Goal: Information Seeking & Learning: Find specific fact

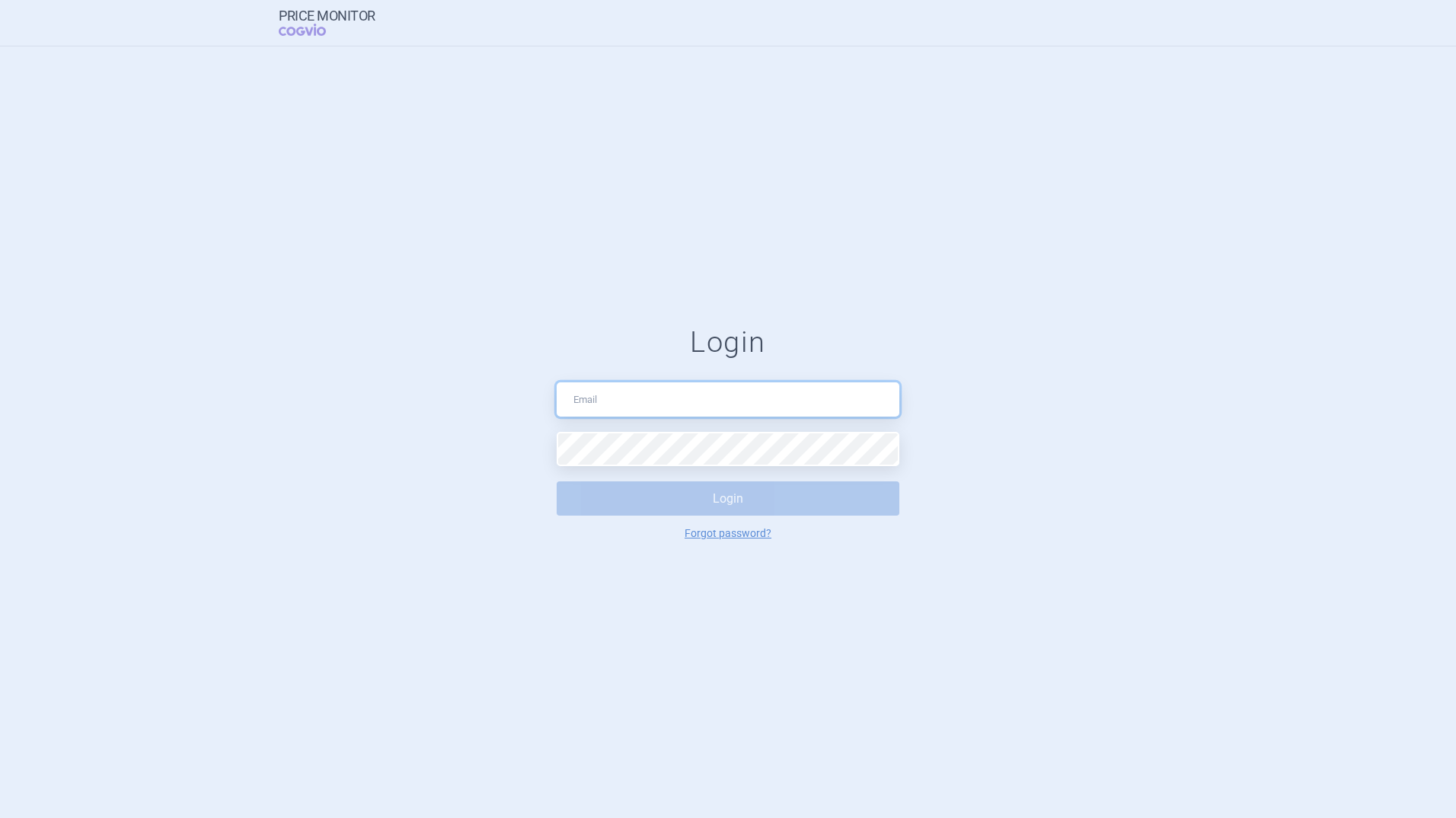
click at [636, 401] on input "text" at bounding box center [728, 399] width 343 height 35
type input "[PERSON_NAME][EMAIL_ADDRESS][PERSON_NAME][DOMAIN_NAME]"
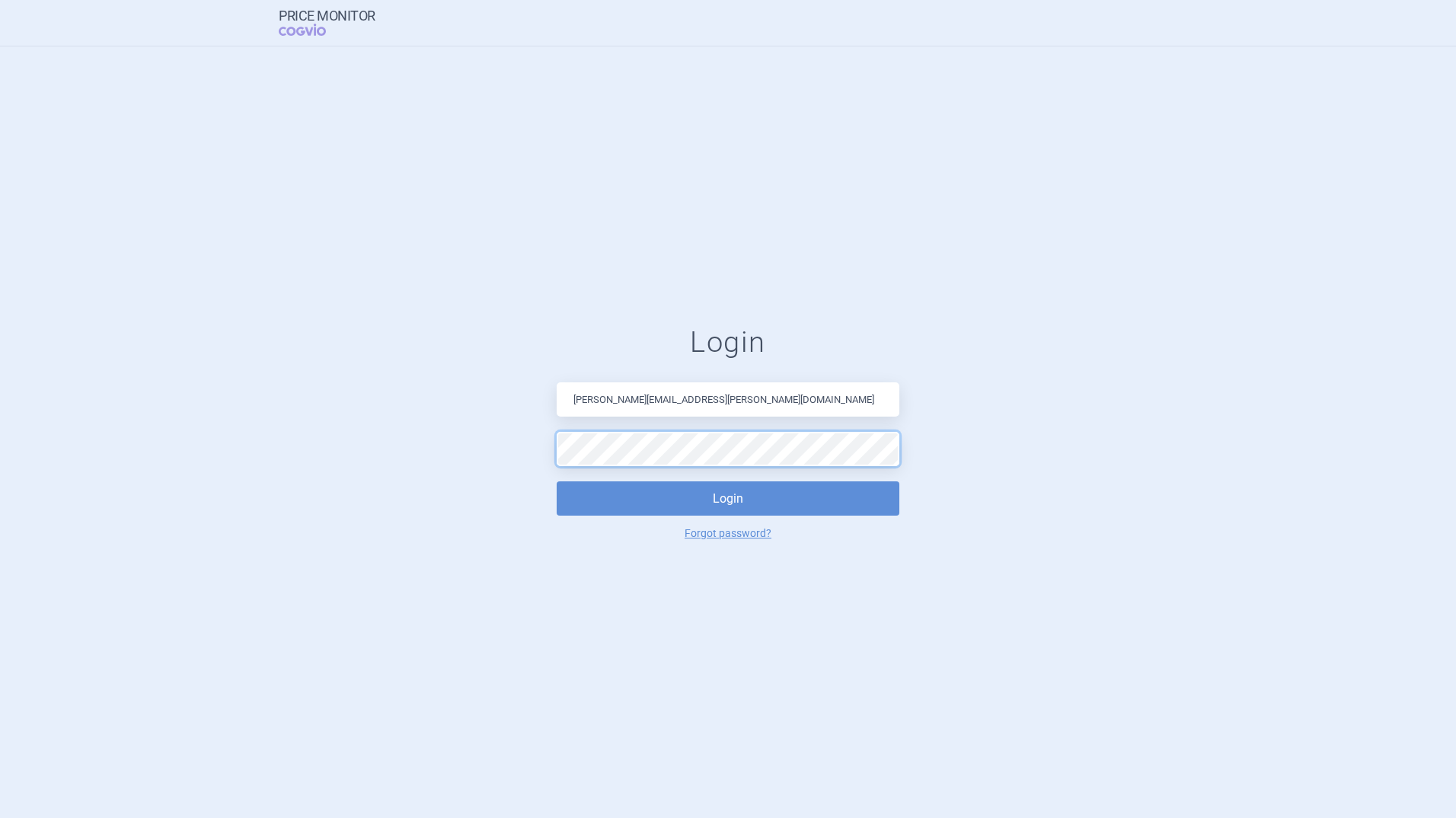
click at [557, 481] on button "Login" at bounding box center [728, 498] width 343 height 35
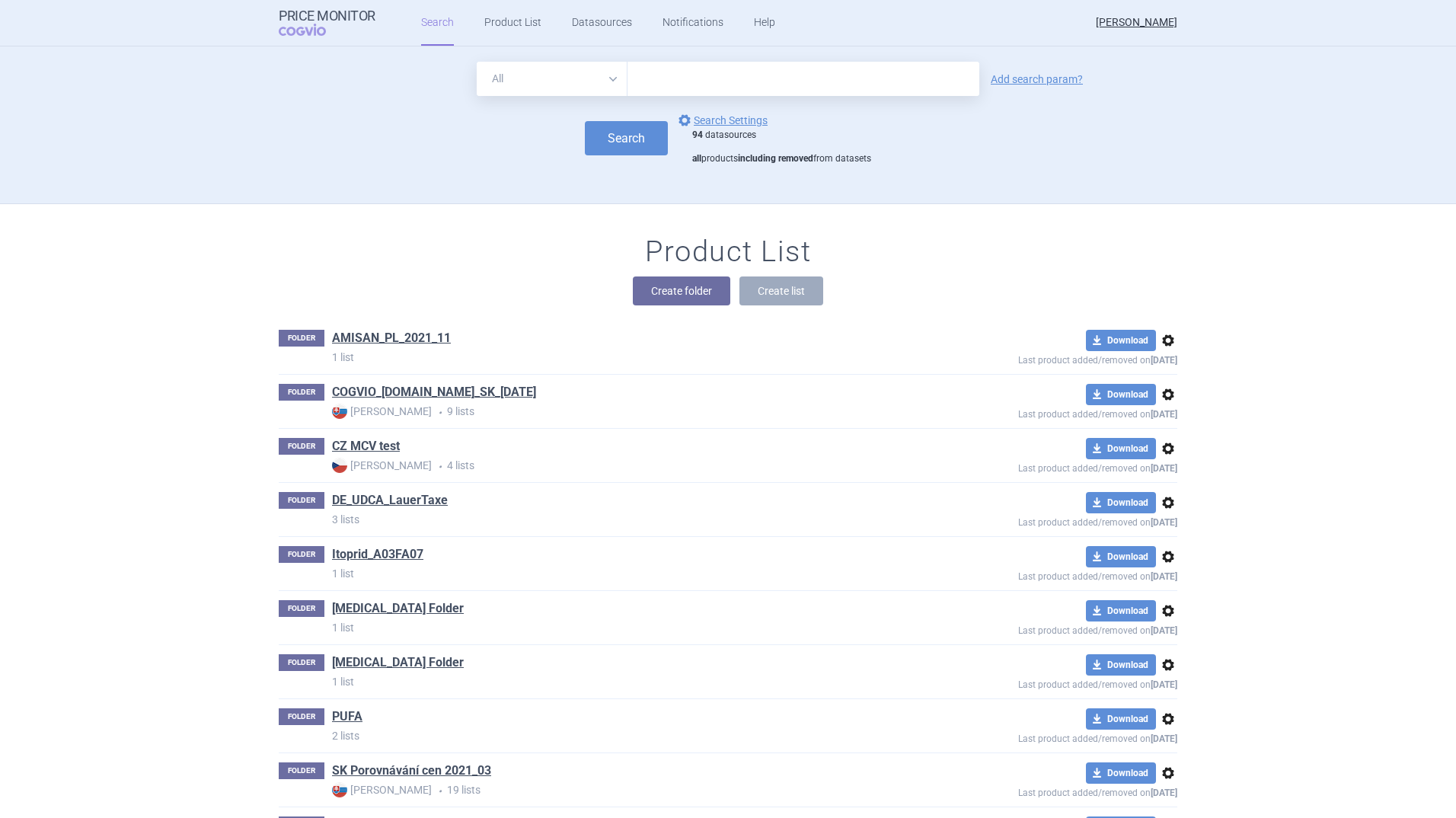
click at [603, 75] on select "All Brand Name ATC Company Active Substance Country Newer than" at bounding box center [552, 78] width 151 height 35
select select "atc"
click at [476, 61] on select "All Brand Name ATC Company Active Substance Country Newer than" at bounding box center [552, 78] width 151 height 35
click at [654, 80] on input "text" at bounding box center [804, 78] width 352 height 35
type input "A05AA02"
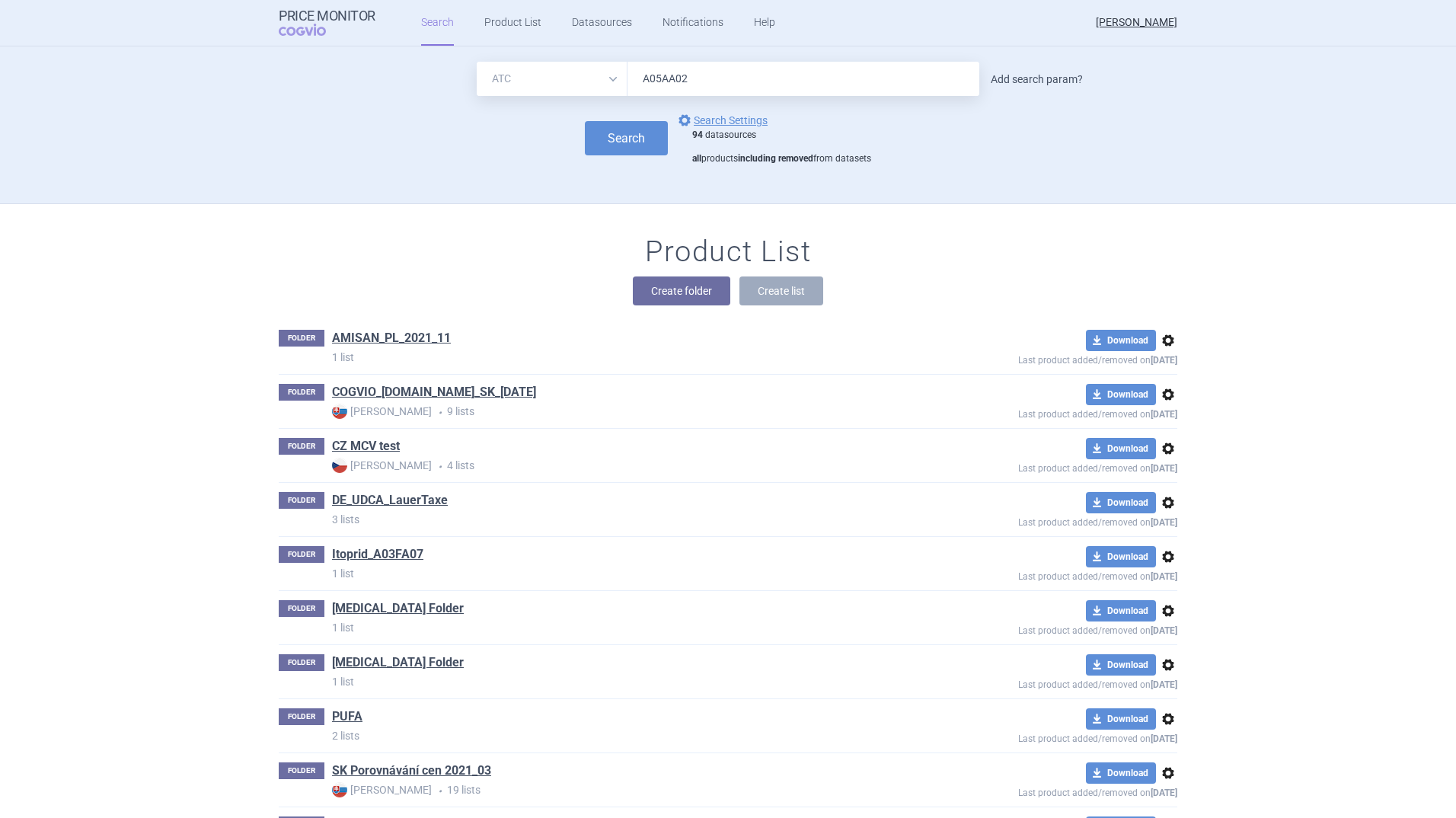
click at [1020, 78] on link "Add search param?" at bounding box center [1036, 79] width 92 height 11
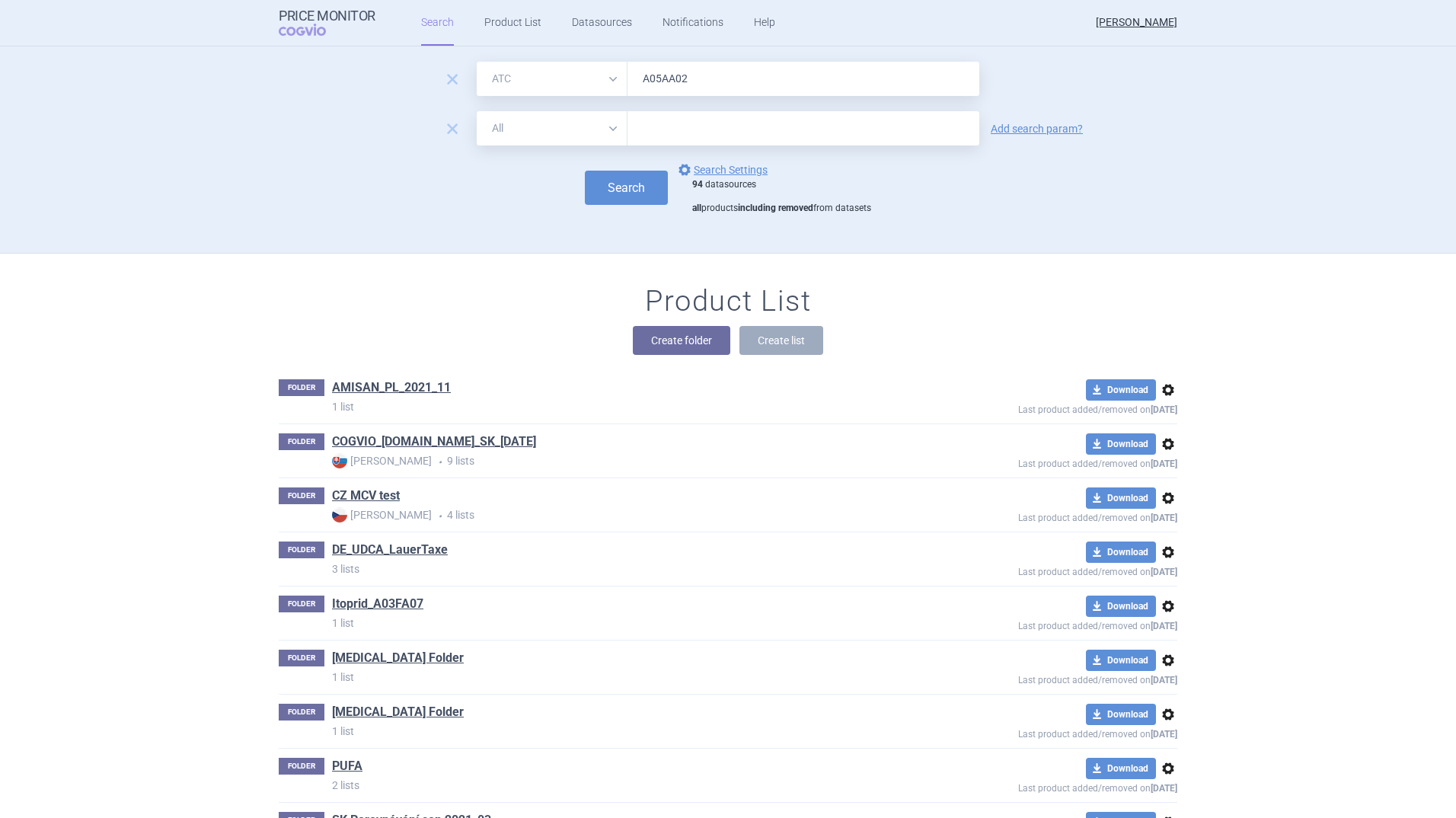
click at [610, 123] on select "All Brand Name ATC Company Active Substance Country Newer than" at bounding box center [552, 127] width 151 height 35
select select "country"
click at [476, 111] on select "All Brand Name ATC Company Active Substance Country Newer than" at bounding box center [552, 127] width 151 height 35
click at [662, 130] on input "text" at bounding box center [804, 128] width 337 height 20
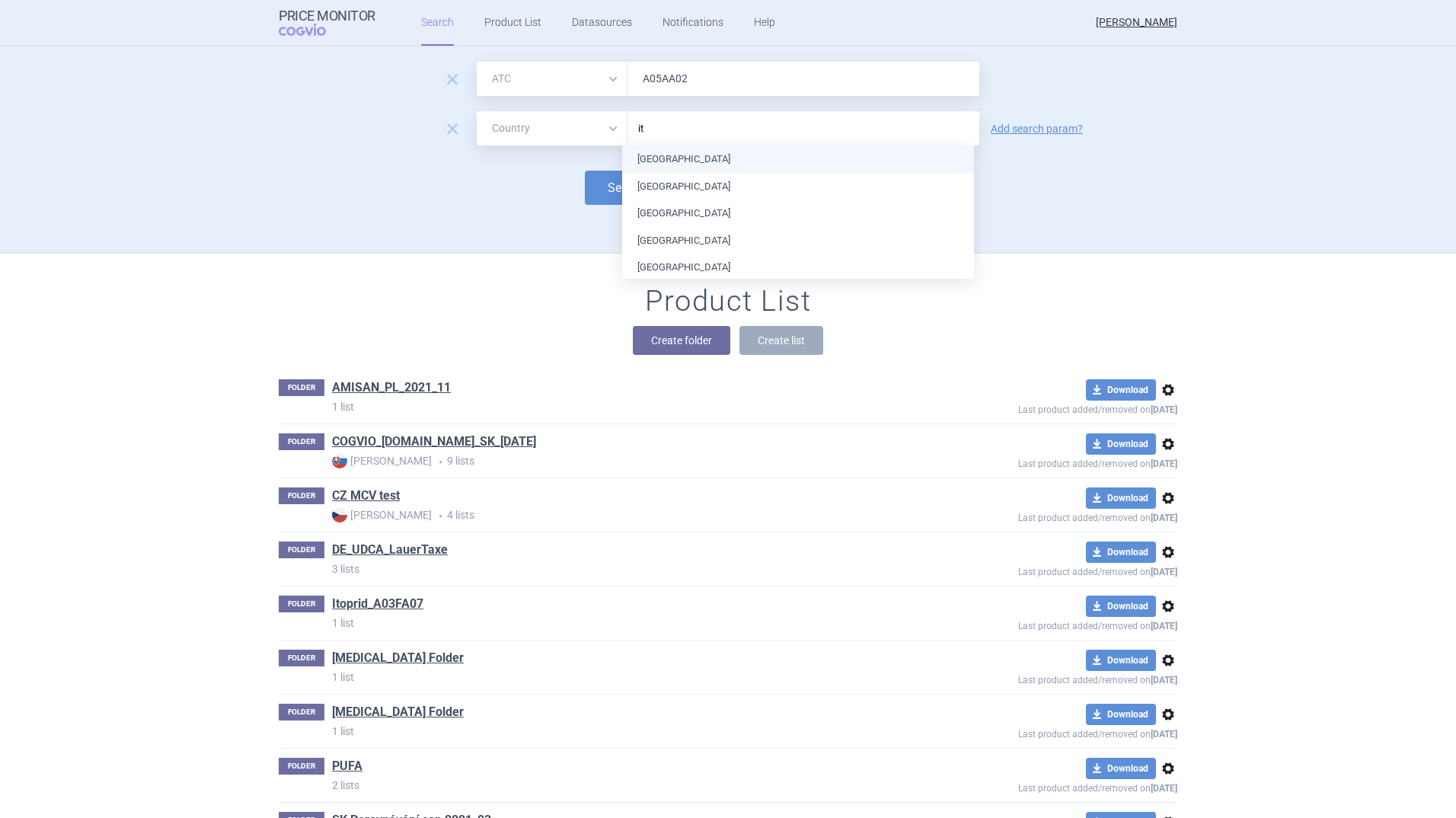
type input "ita"
click at [659, 159] on ul "[GEOGRAPHIC_DATA] [GEOGRAPHIC_DATA] [GEOGRAPHIC_DATA] [GEOGRAPHIC_DATA] [GEOGRA…" at bounding box center [799, 728] width 352 height 1166
click at [610, 185] on button "Search" at bounding box center [627, 188] width 83 height 35
select select "atc"
select select "country"
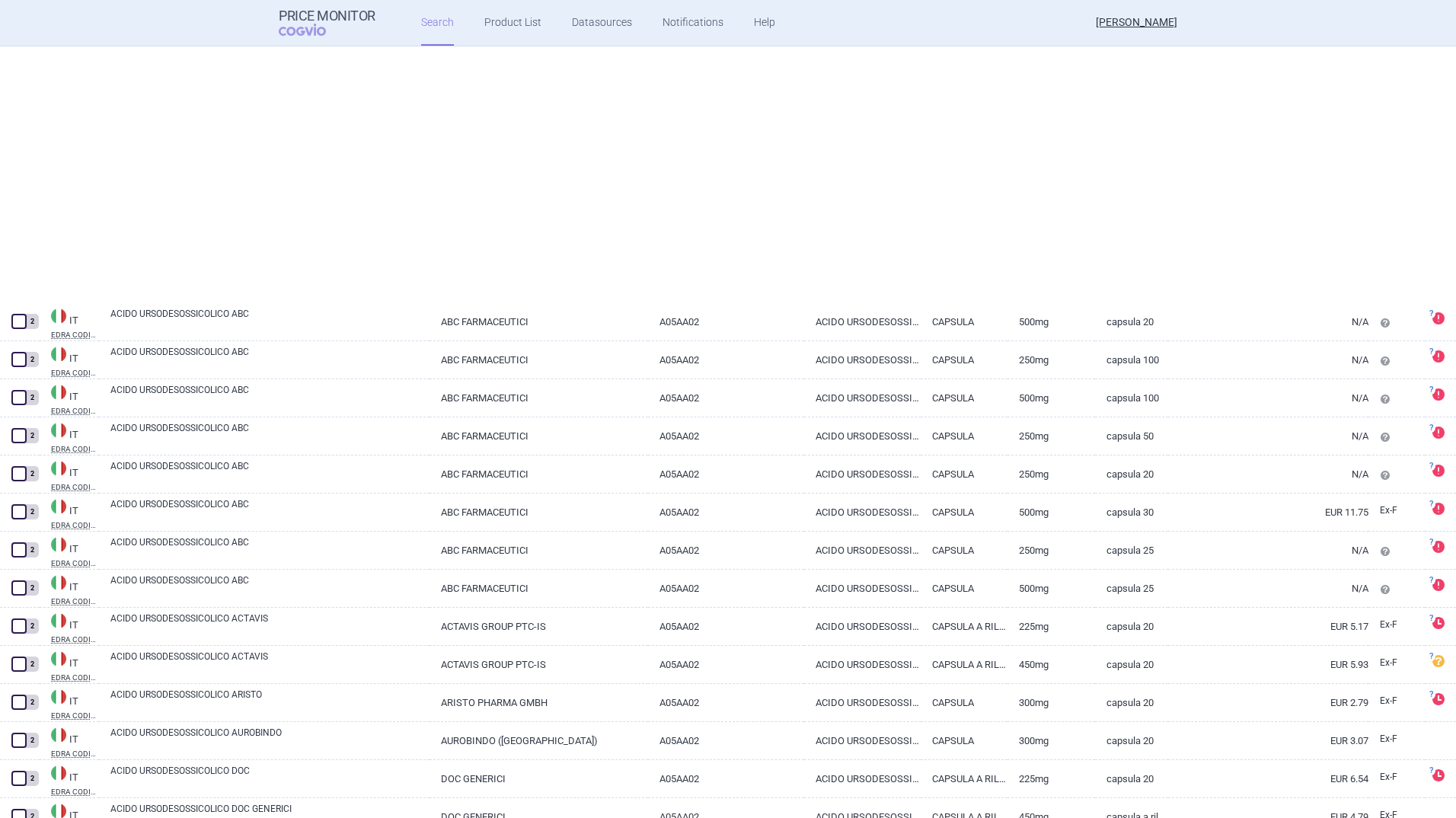
select select "atc"
select select "country"
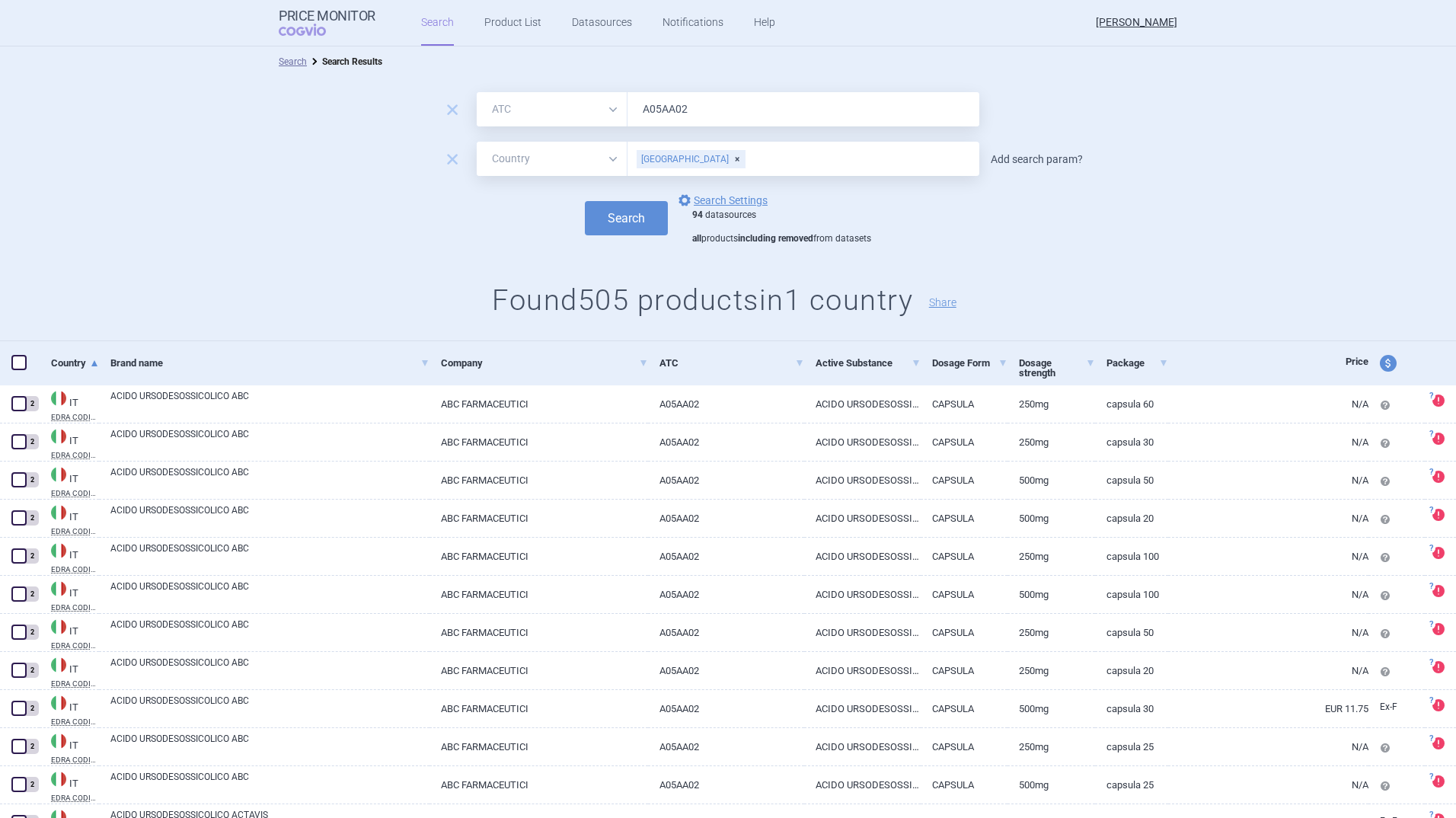
click at [1018, 155] on link "Add search param?" at bounding box center [1036, 159] width 92 height 11
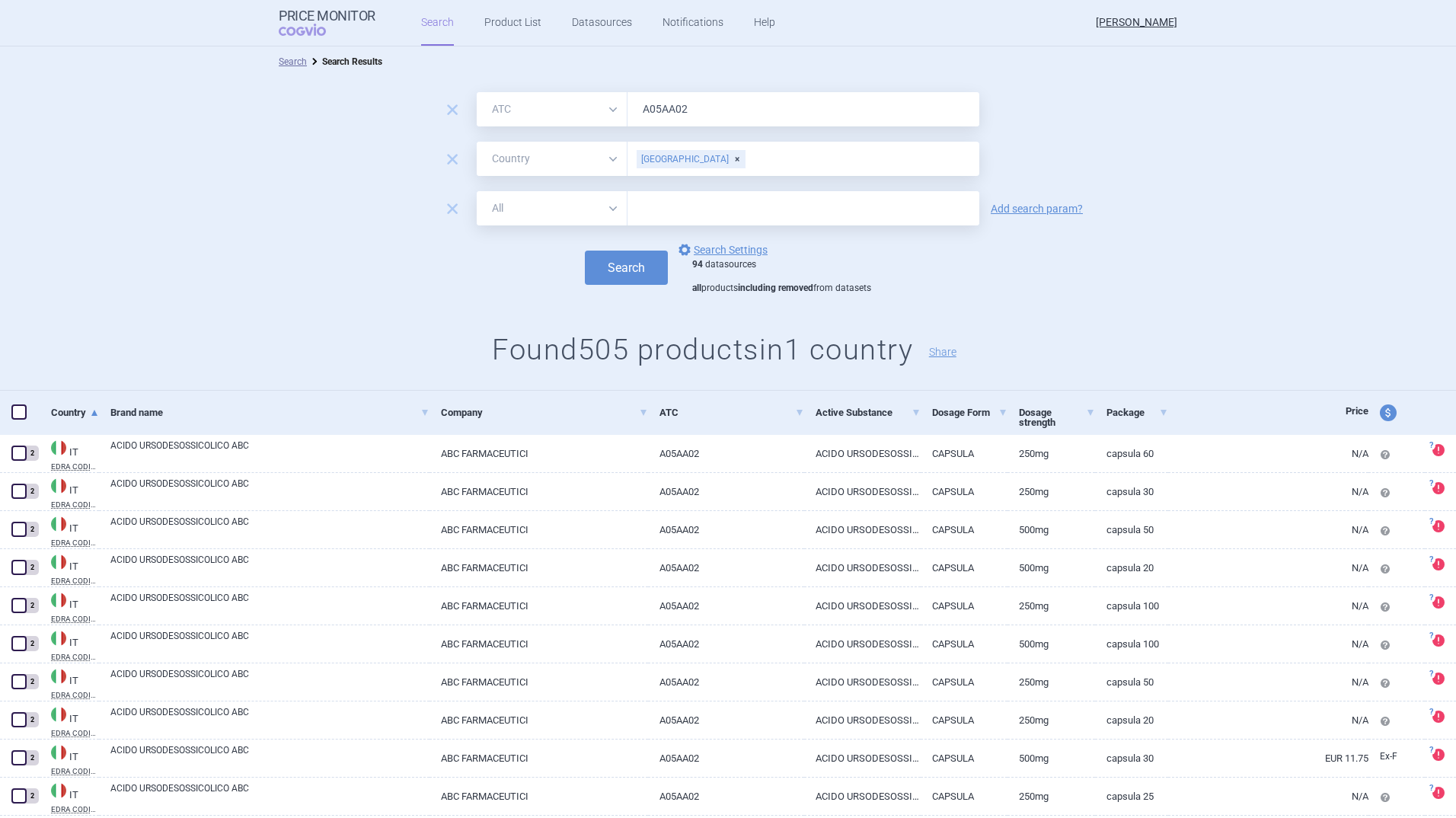
drag, startPoint x: 610, startPoint y: 205, endPoint x: 590, endPoint y: 210, distance: 20.6
click at [610, 205] on select "All Brand Name ATC Company Active Substance Country Newer than" at bounding box center [552, 207] width 151 height 35
select select "brandName"
click at [476, 191] on select "All Brand Name ATC Company Active Substance Country Newer than" at bounding box center [552, 207] width 151 height 35
click at [643, 209] on input "text" at bounding box center [804, 207] width 352 height 35
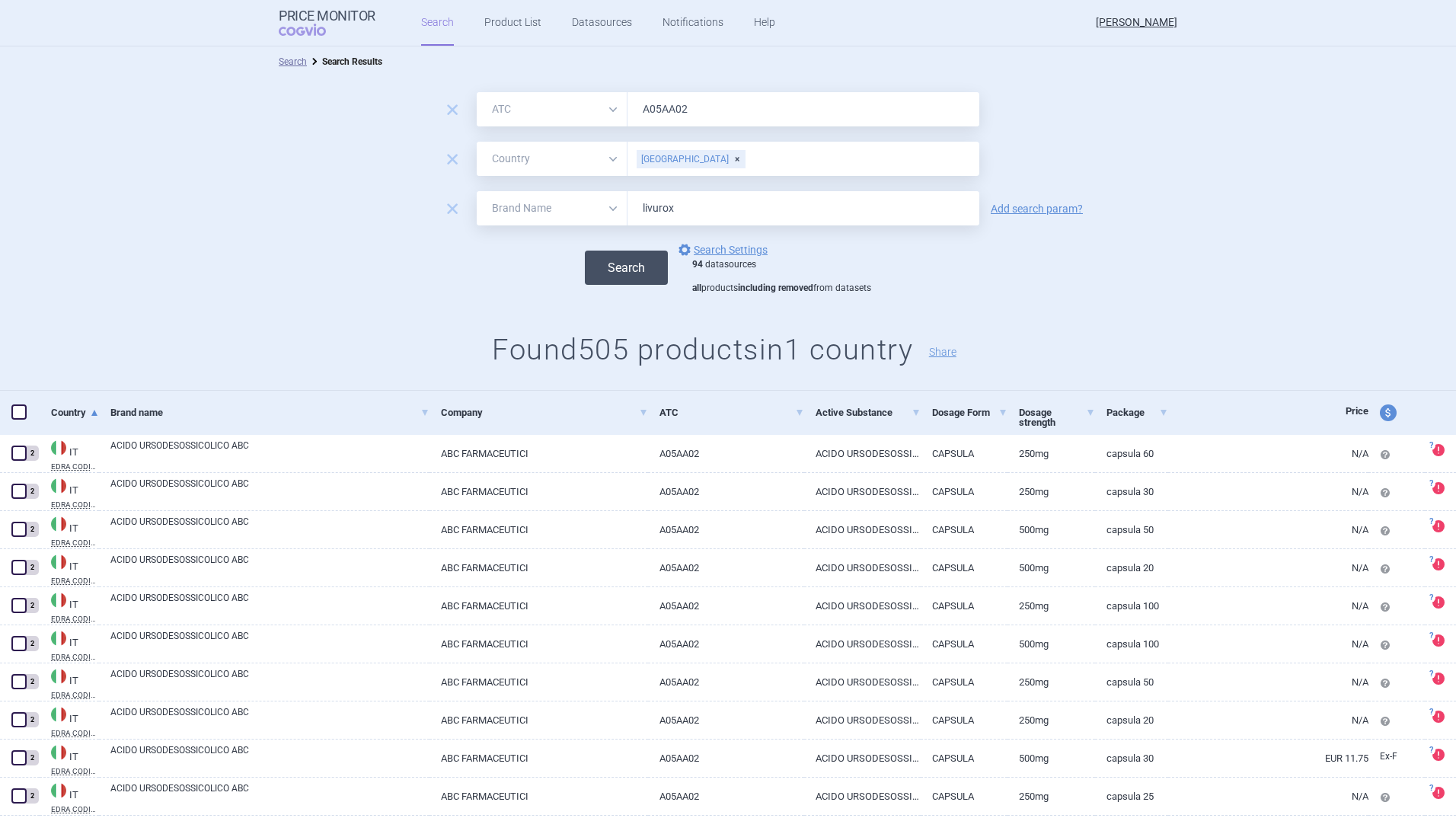
type input "livurox"
click at [622, 262] on button "Search" at bounding box center [627, 268] width 83 height 35
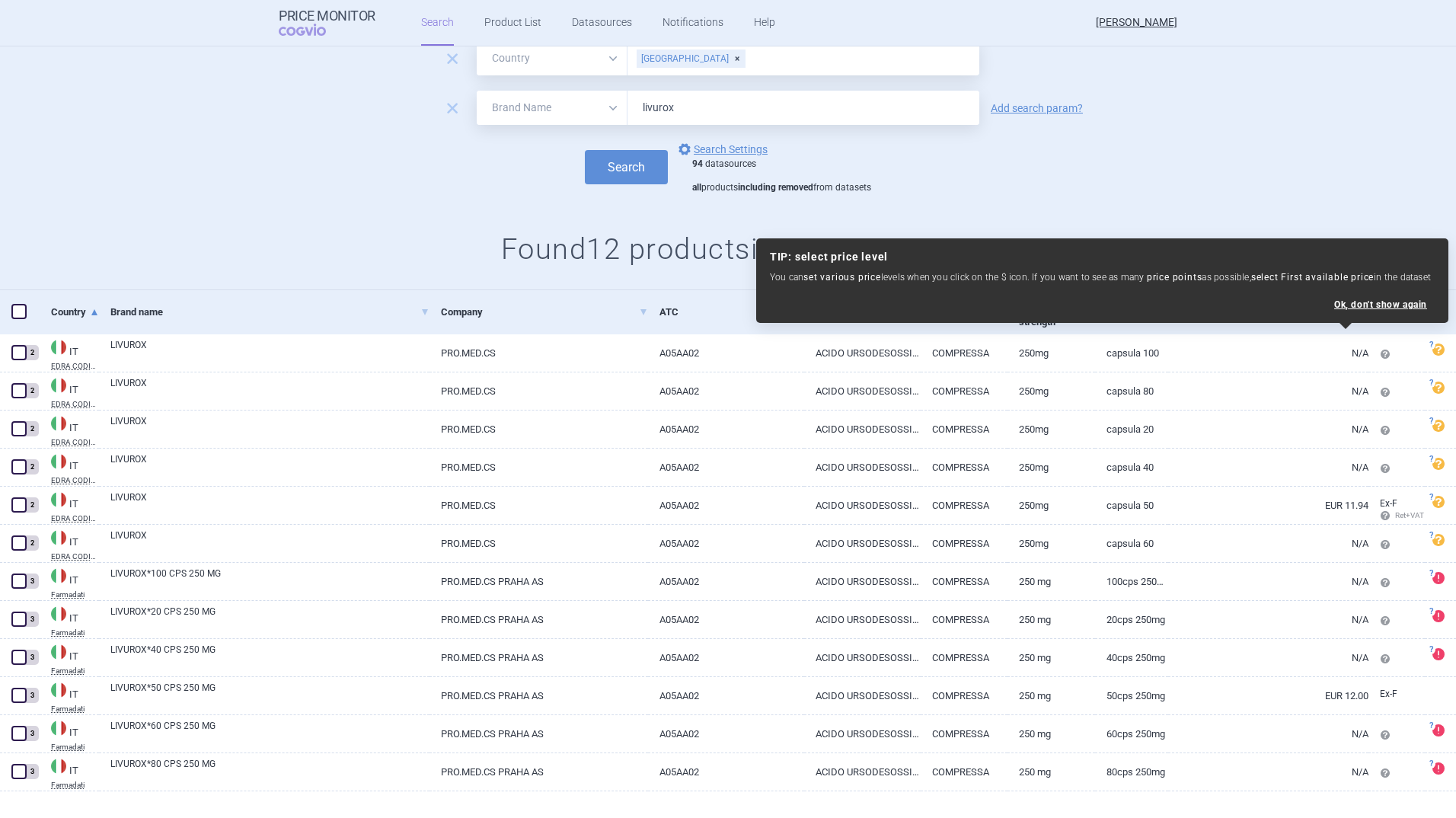
scroll to position [123, 0]
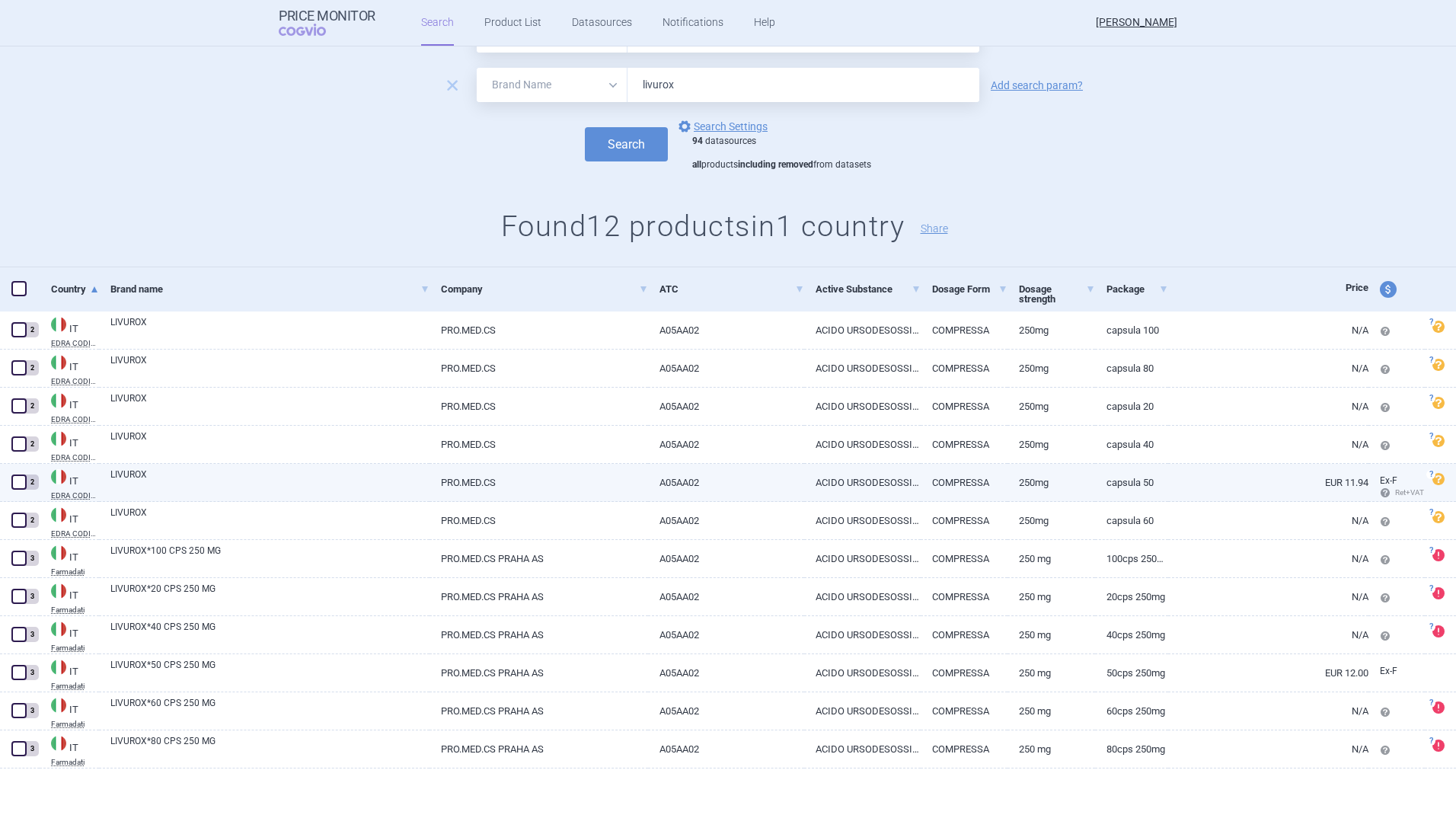
click at [128, 473] on link "LIVUROX" at bounding box center [270, 481] width 319 height 28
select select "EUR"
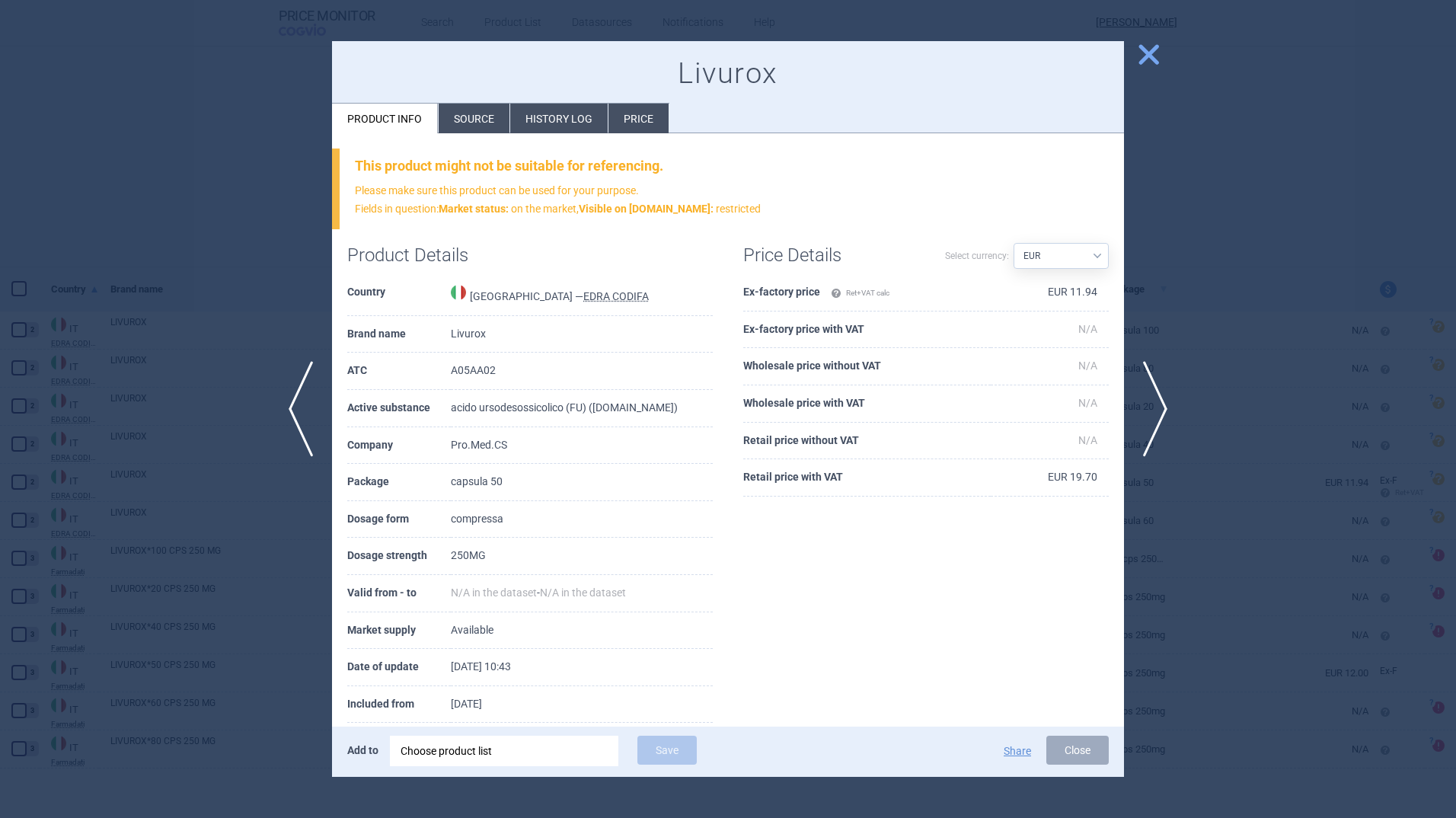
click at [479, 118] on li "Source" at bounding box center [474, 119] width 71 height 30
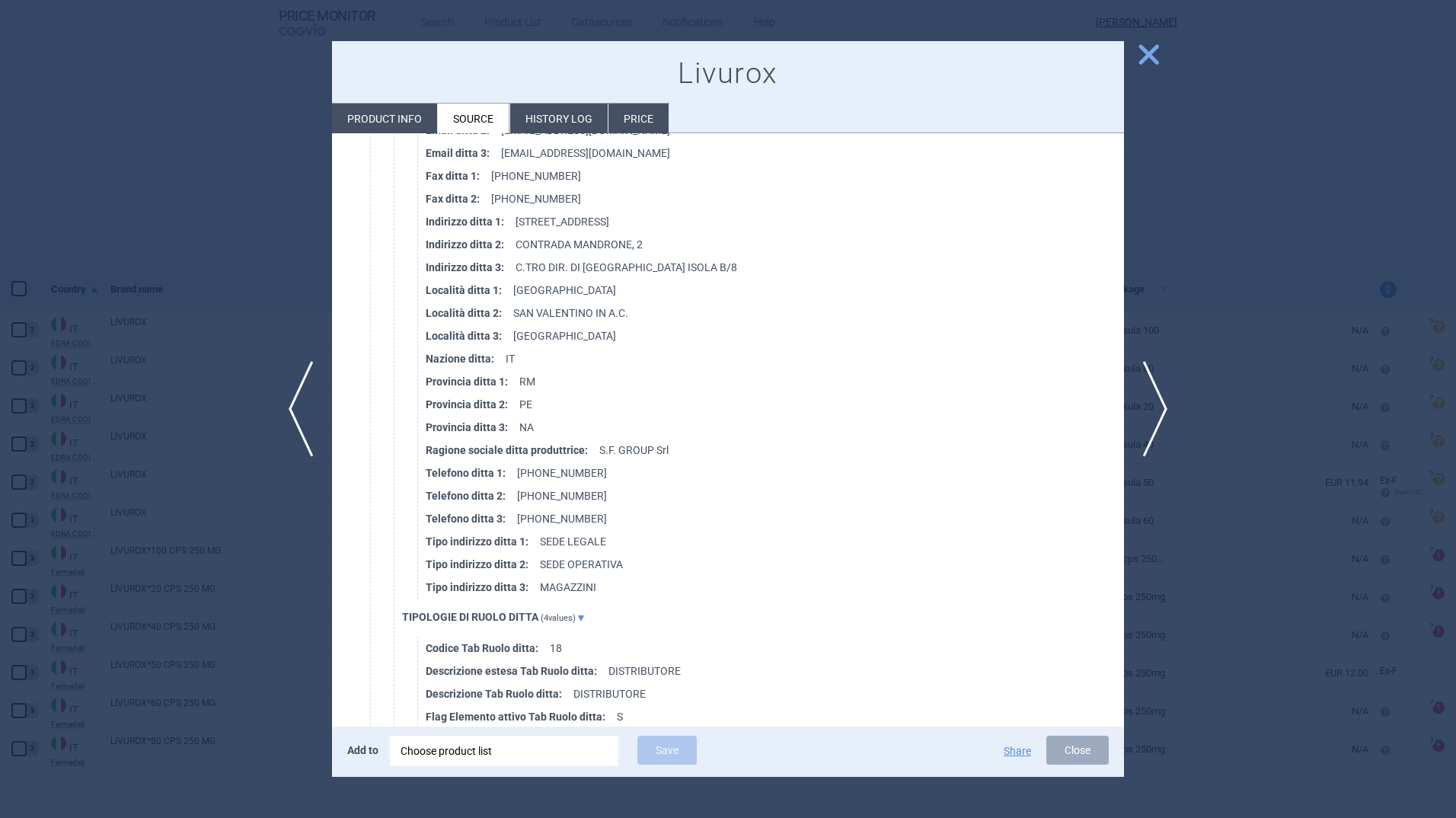
scroll to position [6606, 0]
click at [628, 116] on li "Price" at bounding box center [639, 119] width 60 height 30
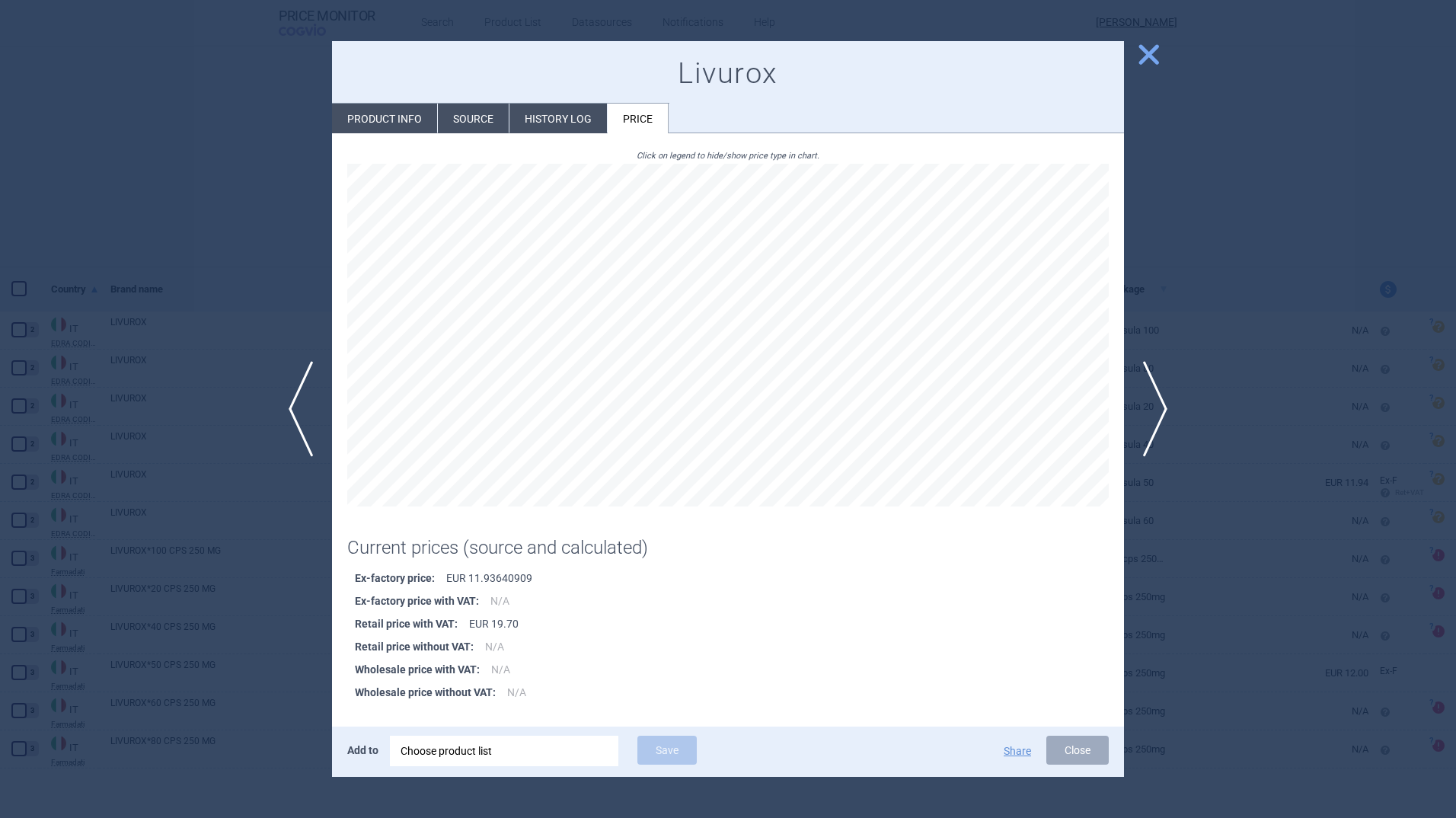
click at [471, 113] on li "Source" at bounding box center [473, 119] width 71 height 30
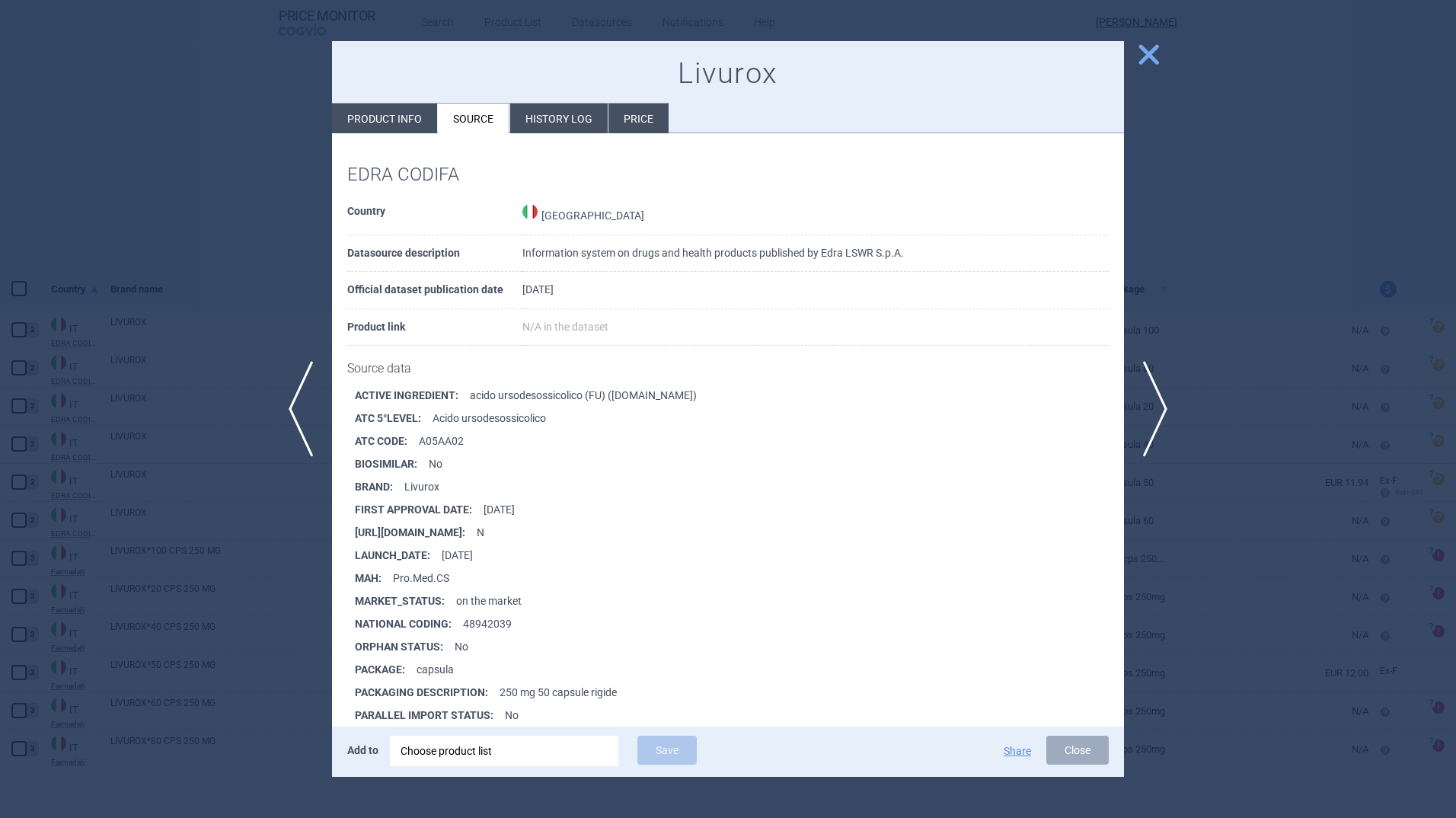
click at [375, 111] on li "Product info" at bounding box center [385, 119] width 105 height 30
select select "EUR"
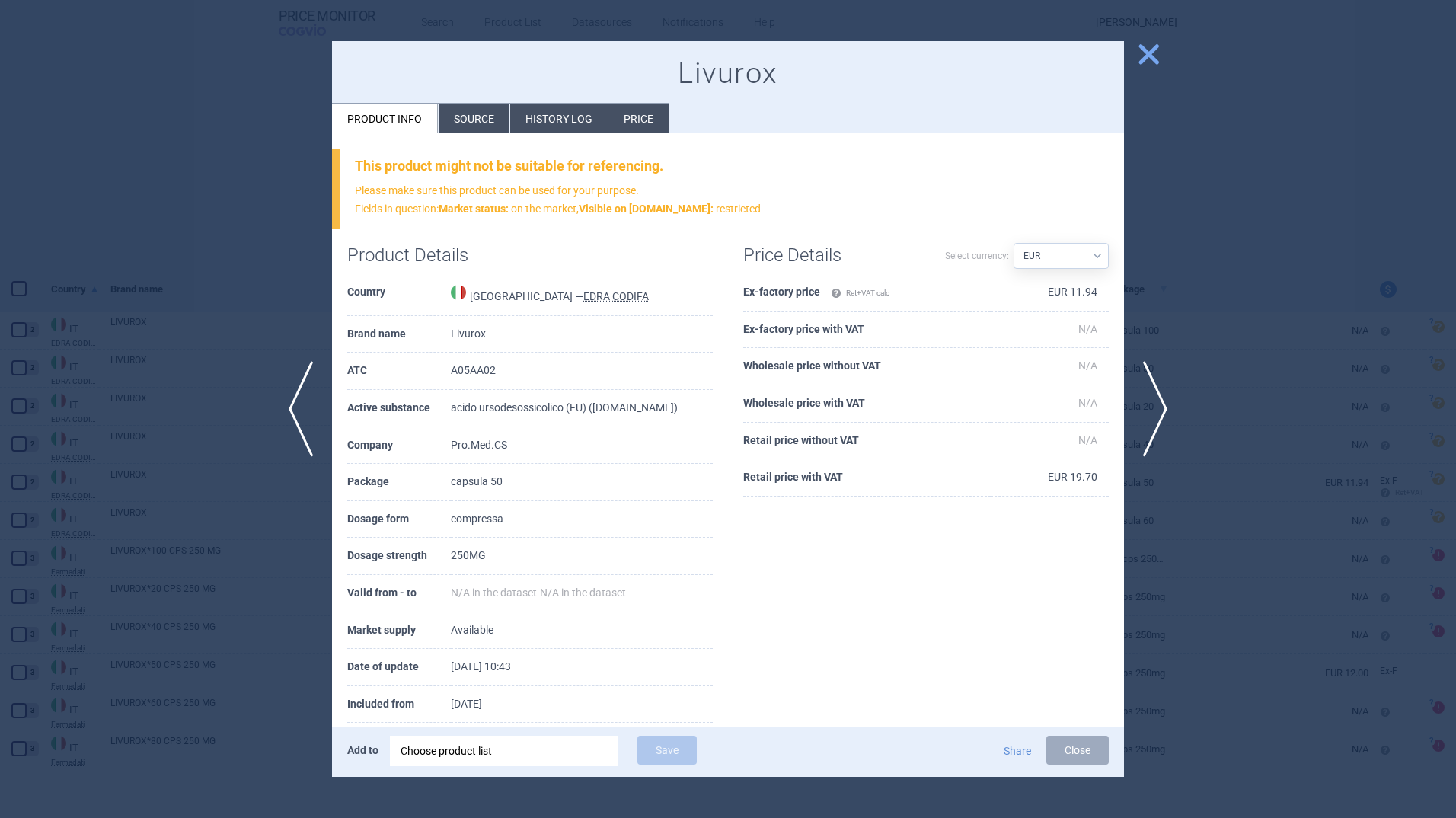
click at [1155, 47] on span "close" at bounding box center [1149, 54] width 27 height 27
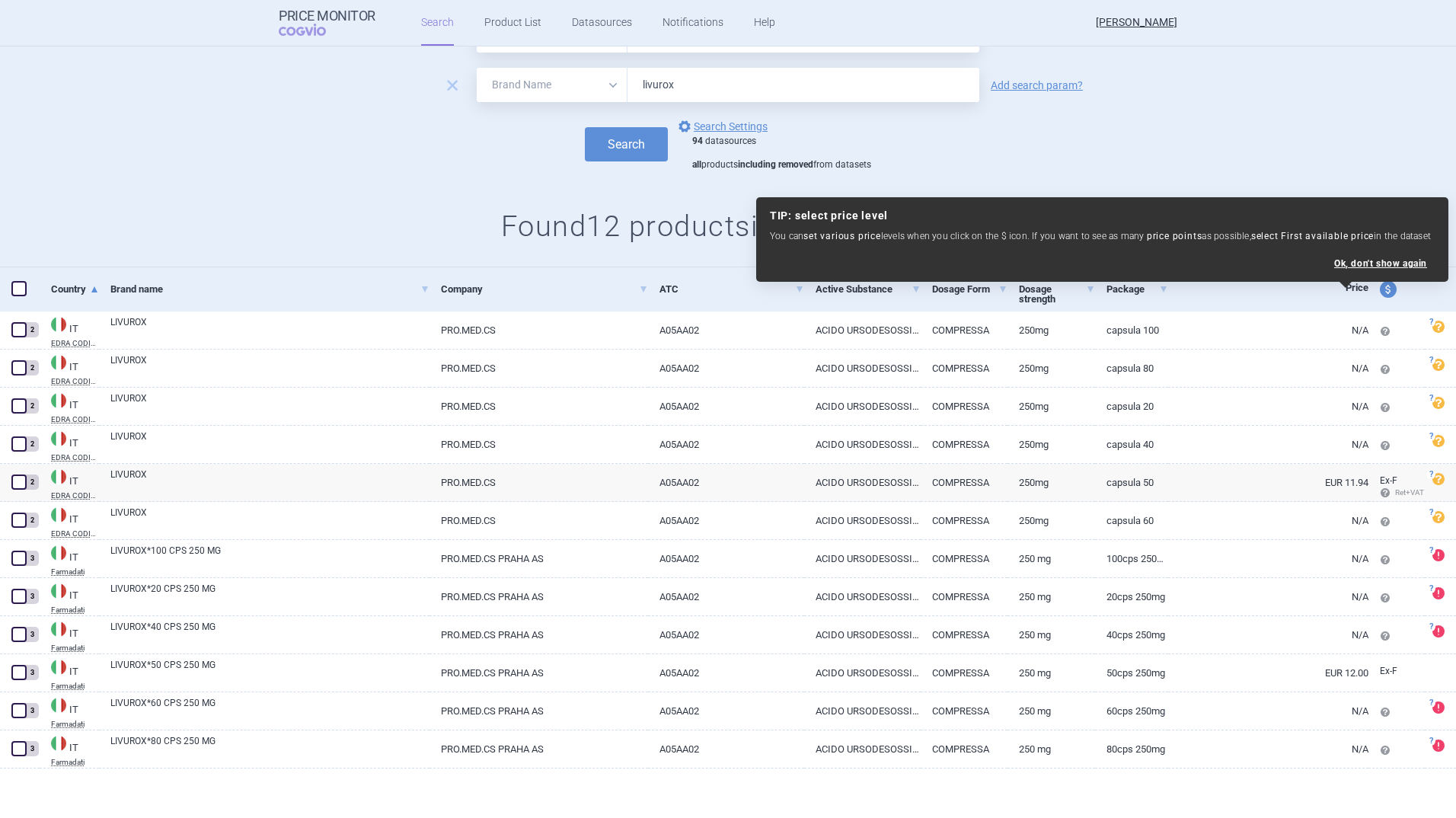
drag, startPoint x: 683, startPoint y: 76, endPoint x: 624, endPoint y: 77, distance: 59.0
click at [628, 77] on input "livurox" at bounding box center [804, 85] width 352 height 35
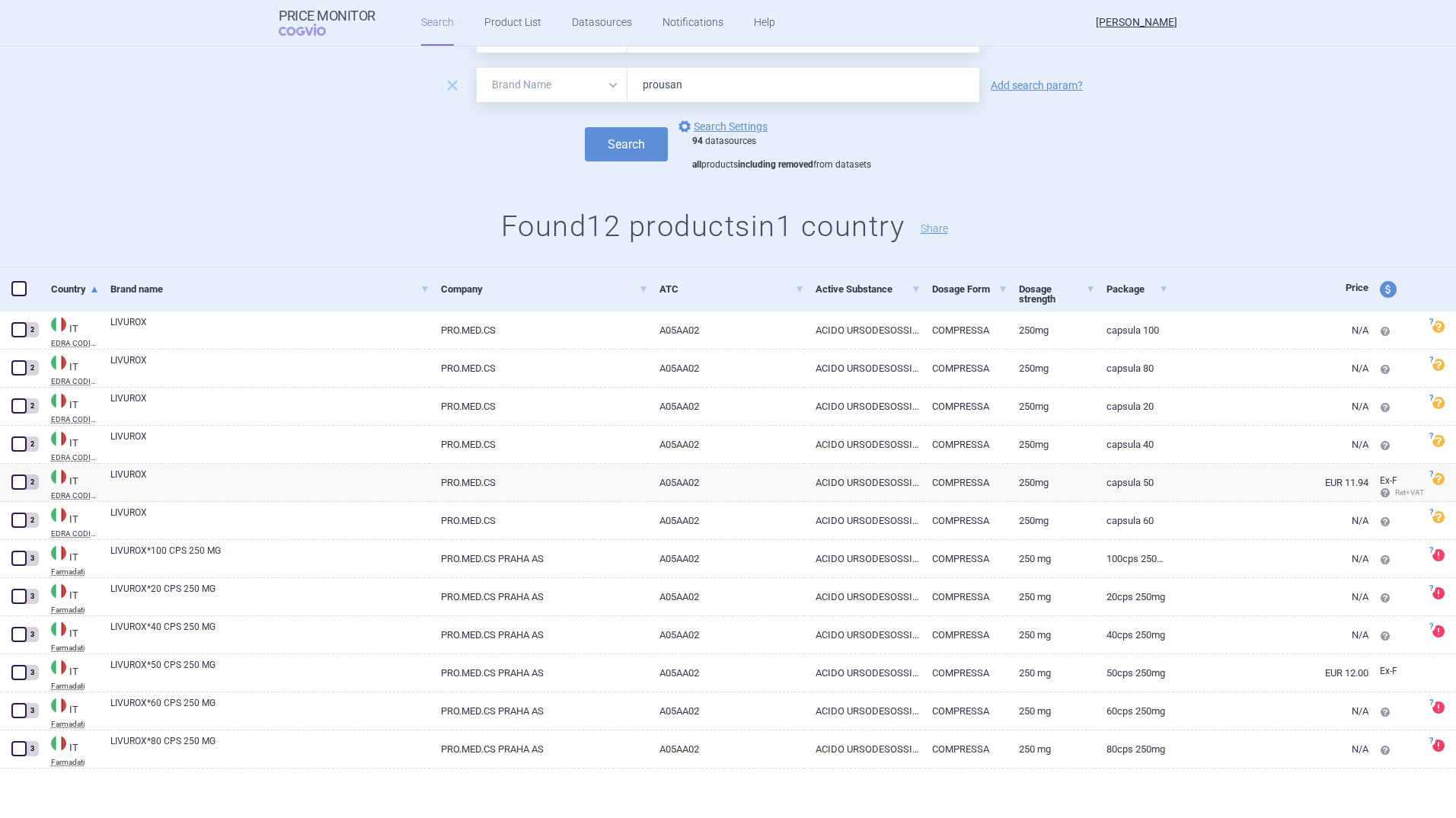
click at [657, 83] on input "prousan" at bounding box center [804, 85] width 352 height 35
type input "proursan"
click at [624, 137] on button "Search" at bounding box center [627, 144] width 83 height 35
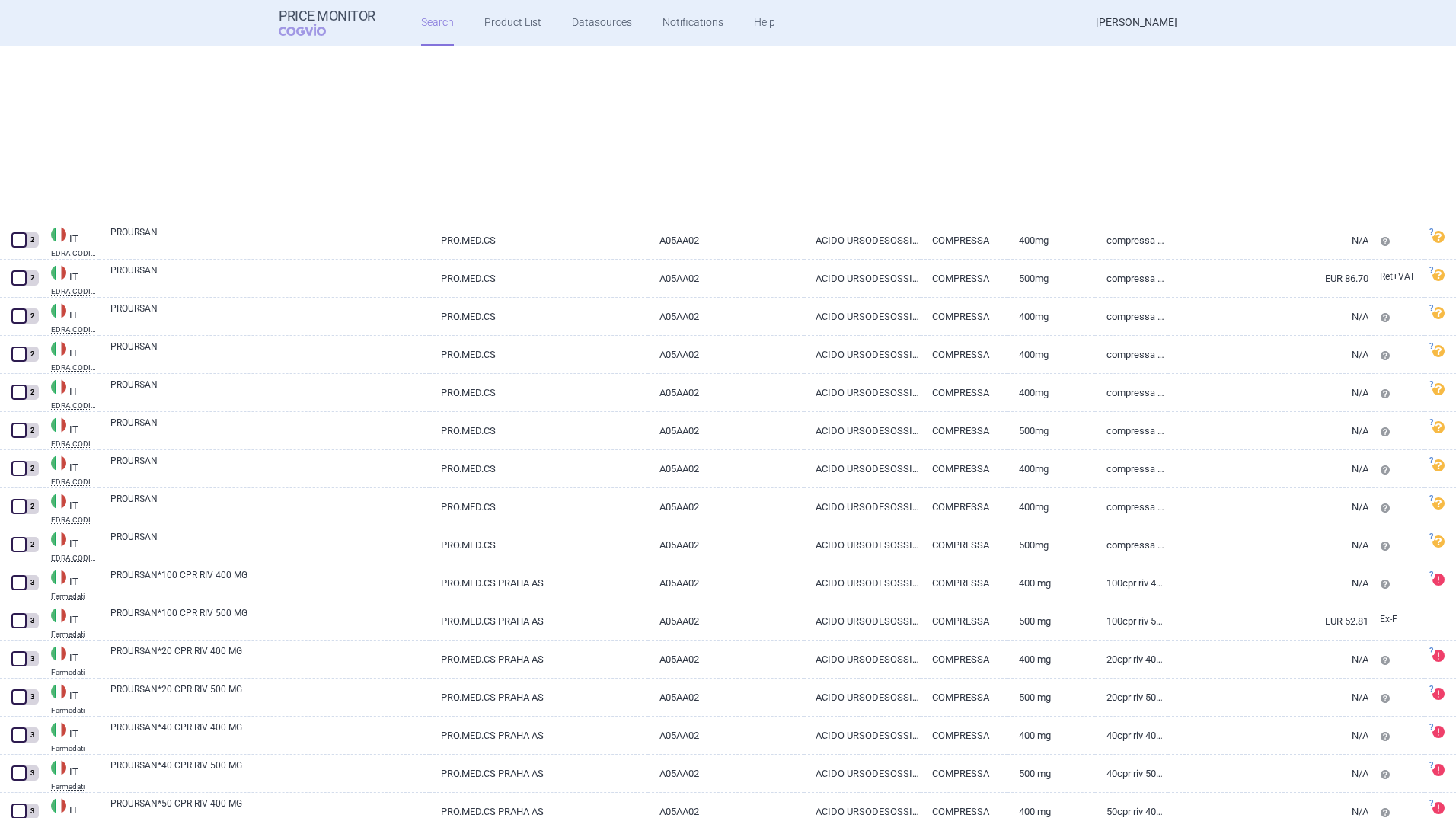
select select "atc"
select select "country"
select select "brandName"
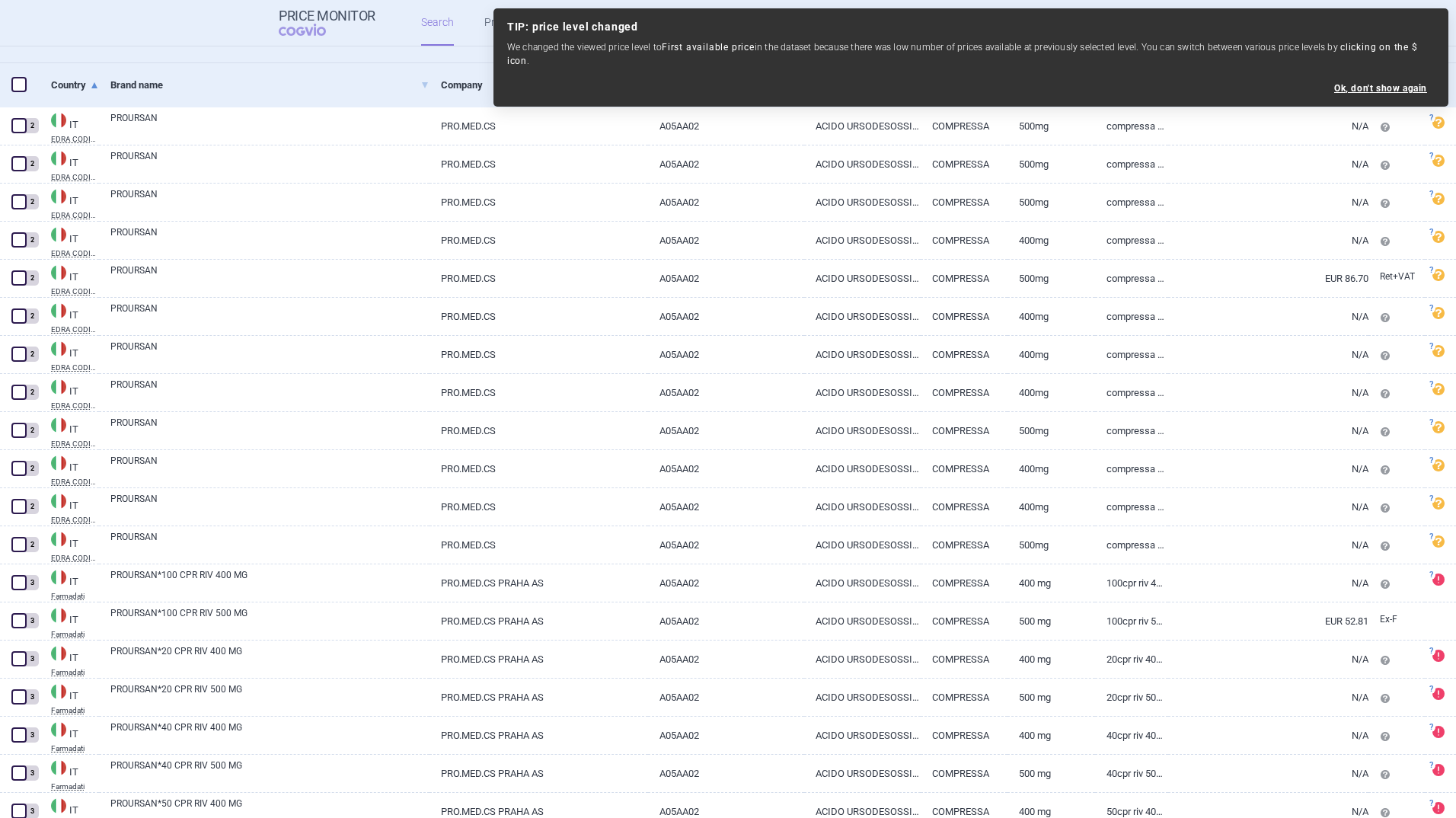
scroll to position [276, 0]
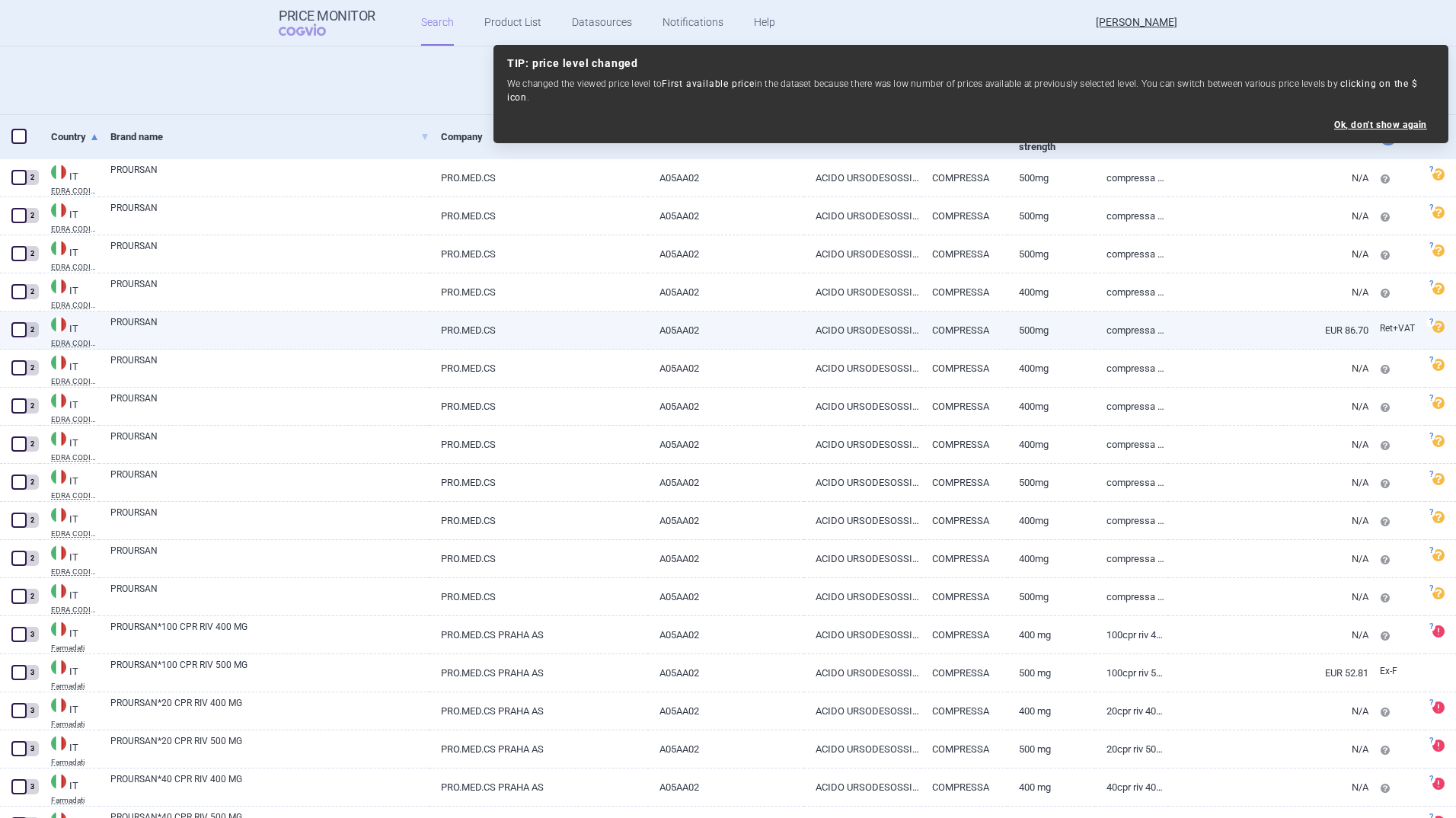
click at [147, 328] on link "PROURSAN" at bounding box center [270, 329] width 319 height 28
select select "EUR"
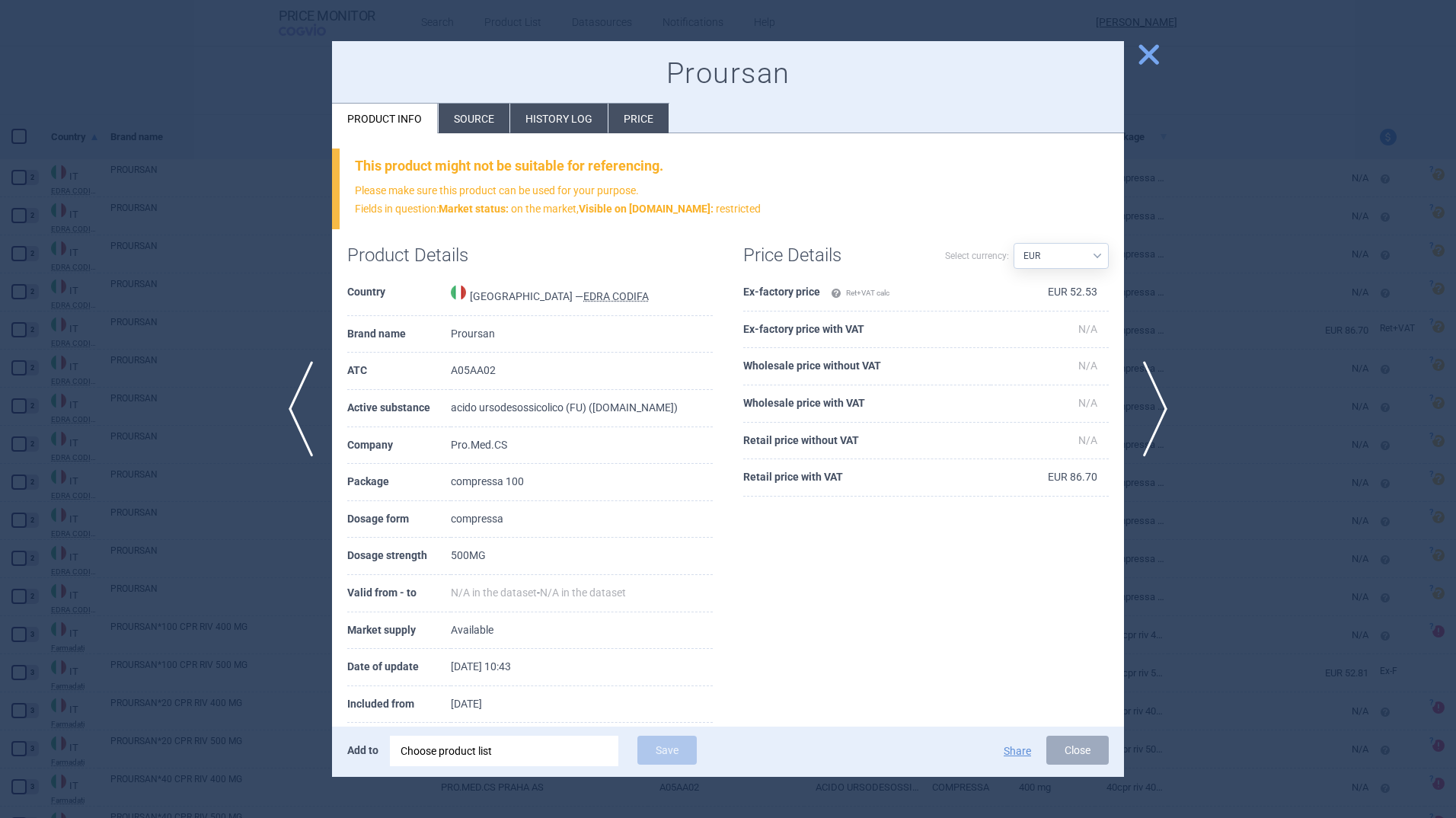
click at [467, 113] on li "Source" at bounding box center [474, 119] width 71 height 30
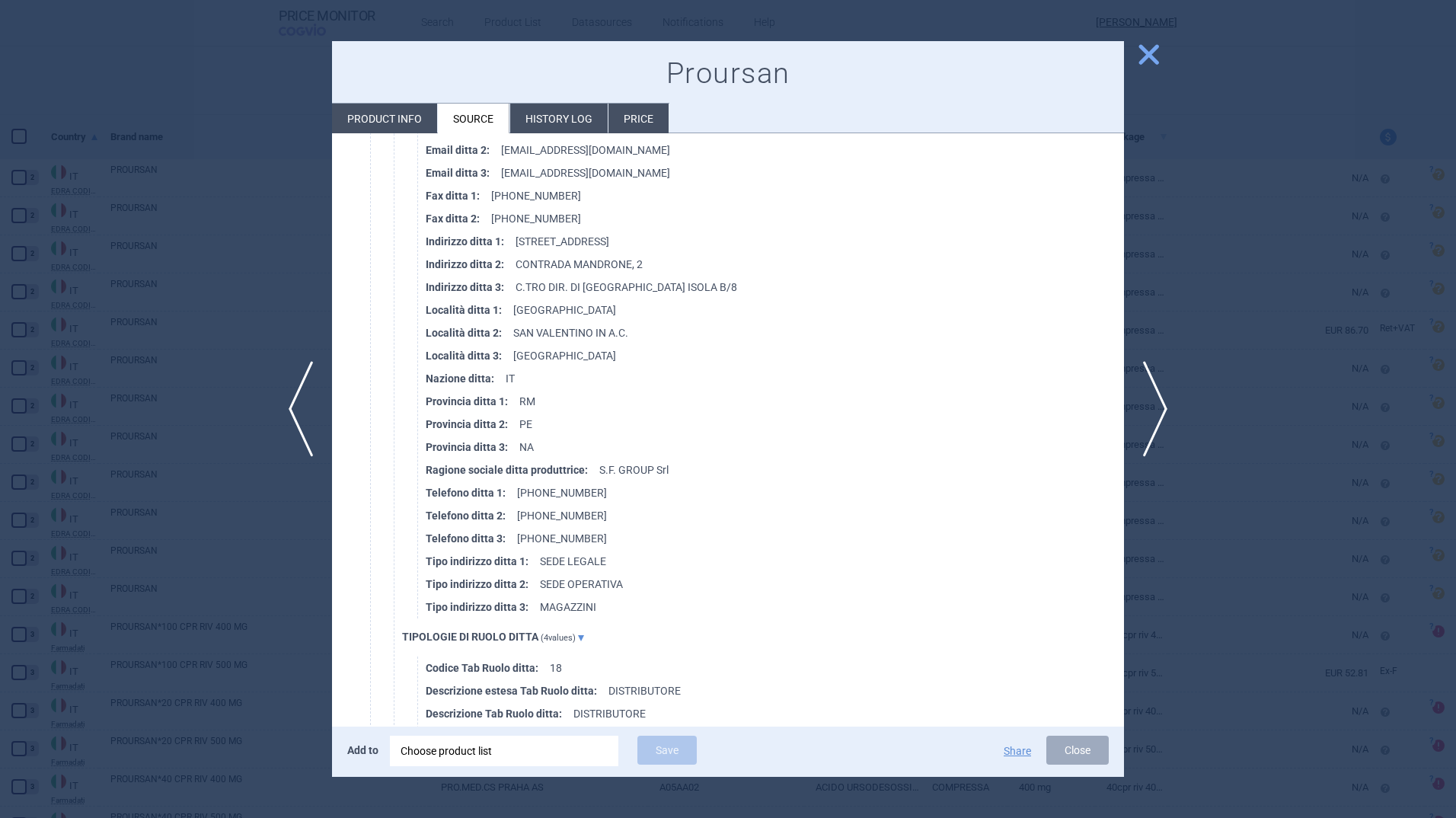
scroll to position [6606, 0]
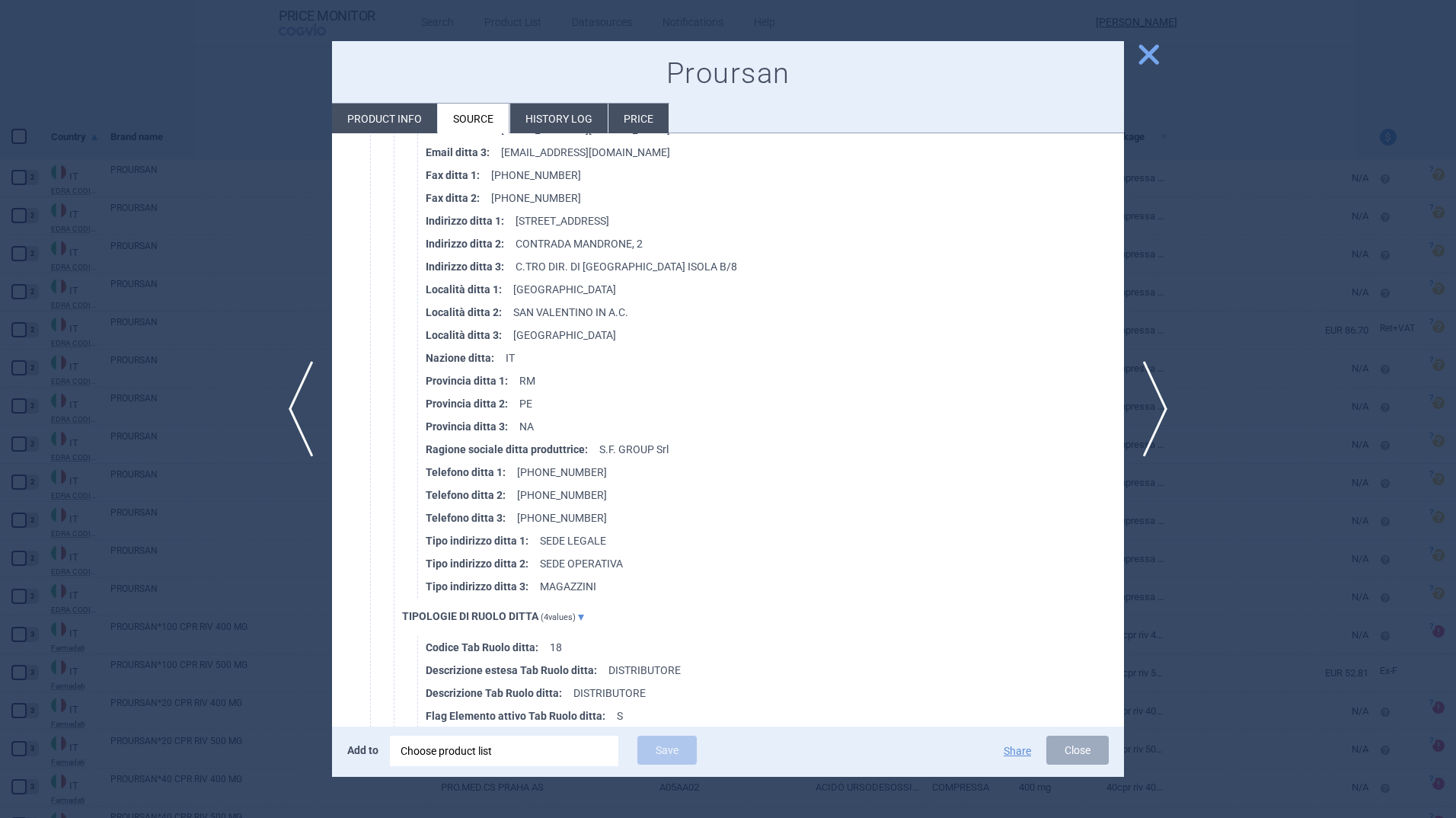
drag, startPoint x: 1156, startPoint y: 55, endPoint x: 1064, endPoint y: 139, distance: 124.6
click at [1156, 55] on span "close" at bounding box center [1149, 54] width 27 height 27
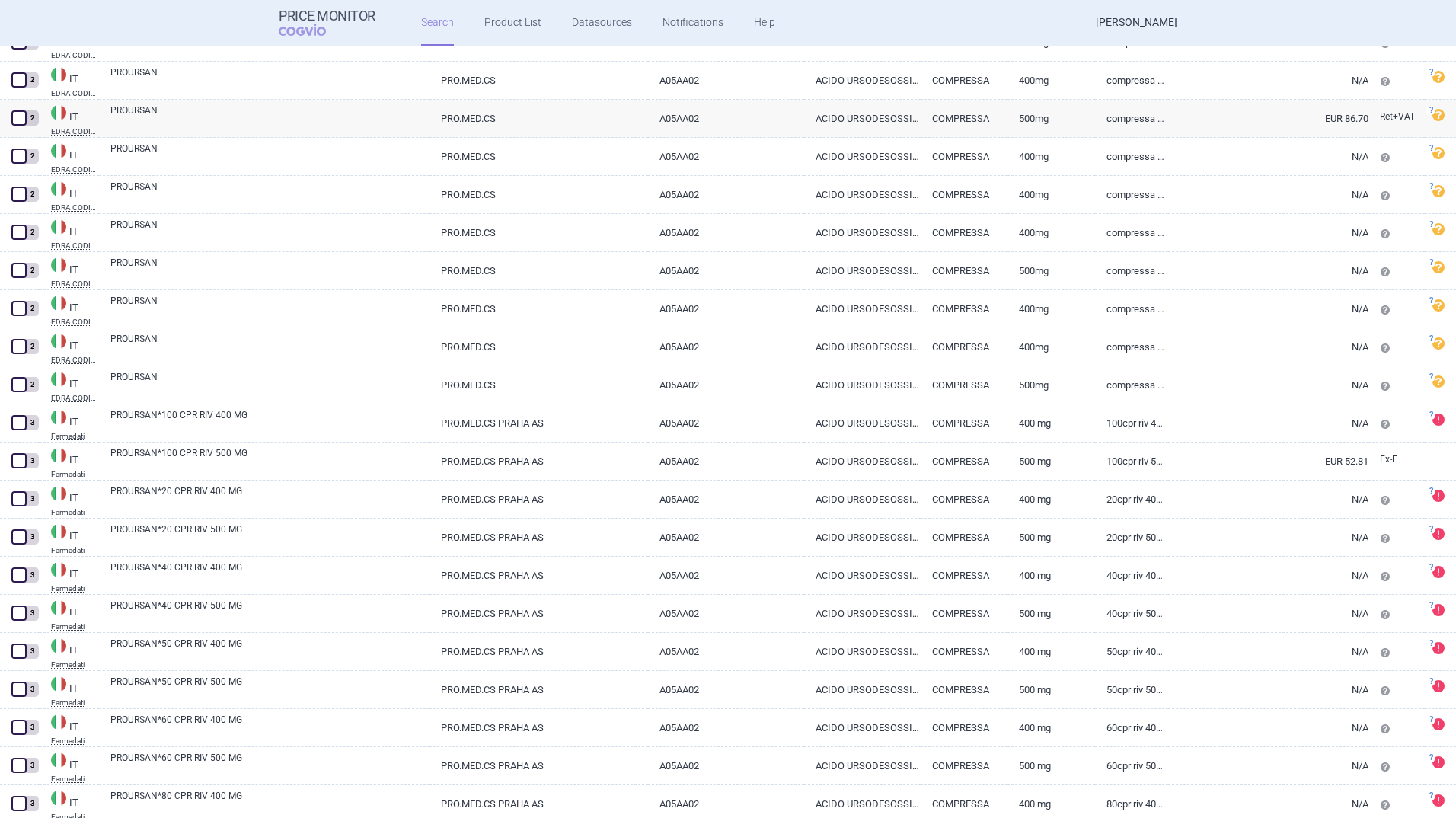
scroll to position [580, 0]
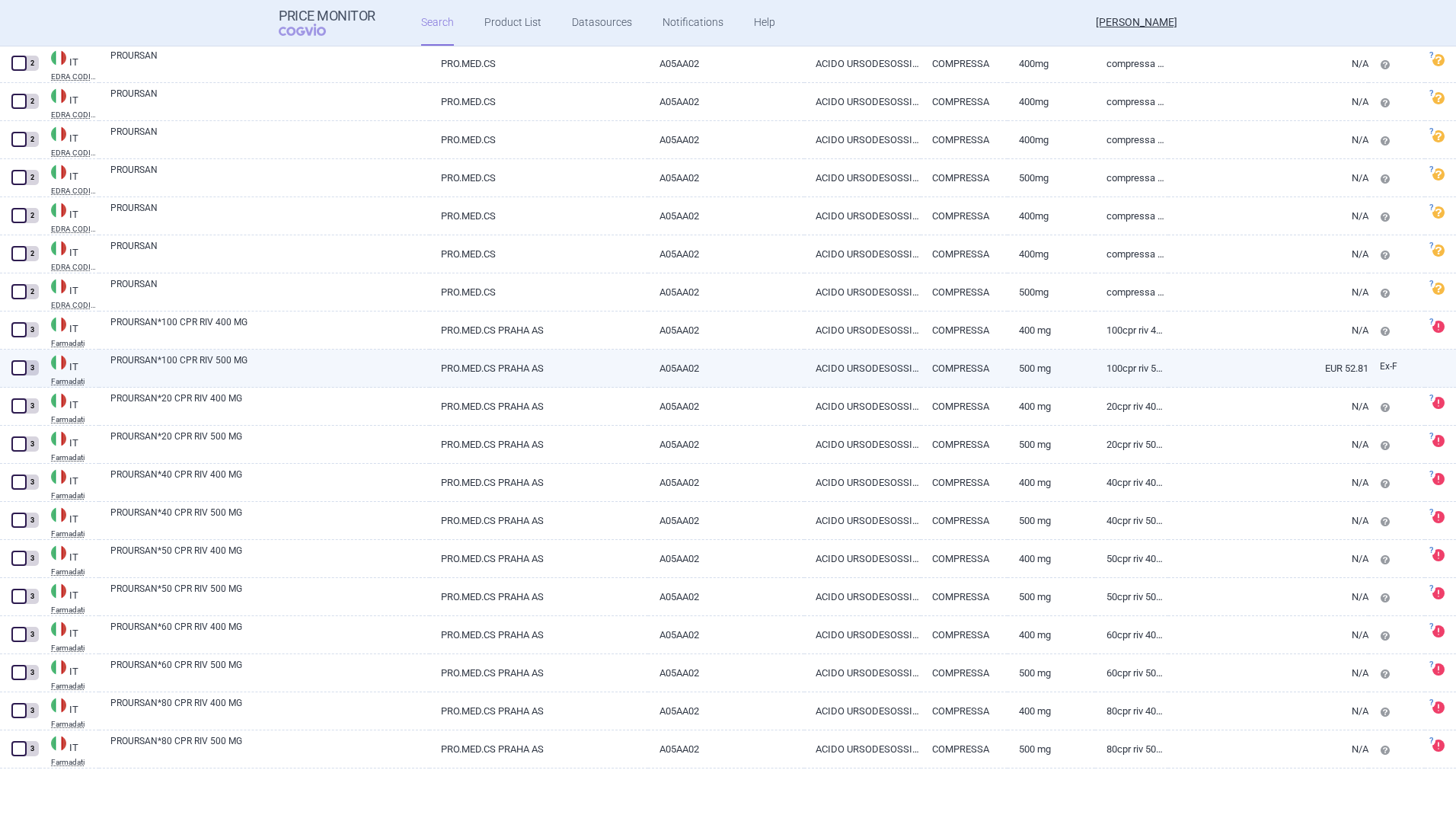
click at [181, 357] on link "PROURSAN*100 CPR RIV 500 MG" at bounding box center [270, 368] width 319 height 28
select select "EUR"
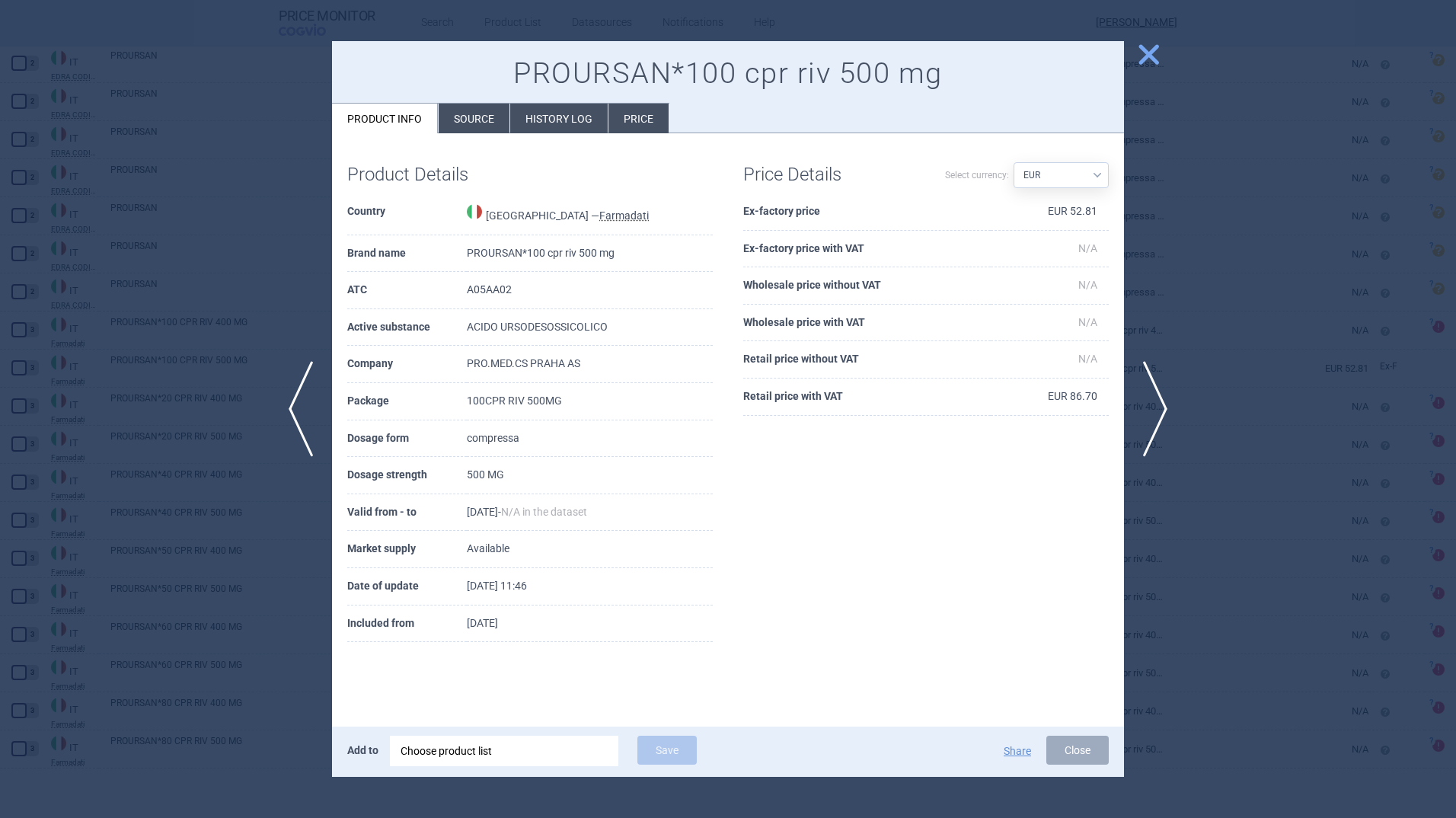
click at [477, 111] on li "Source" at bounding box center [474, 119] width 71 height 30
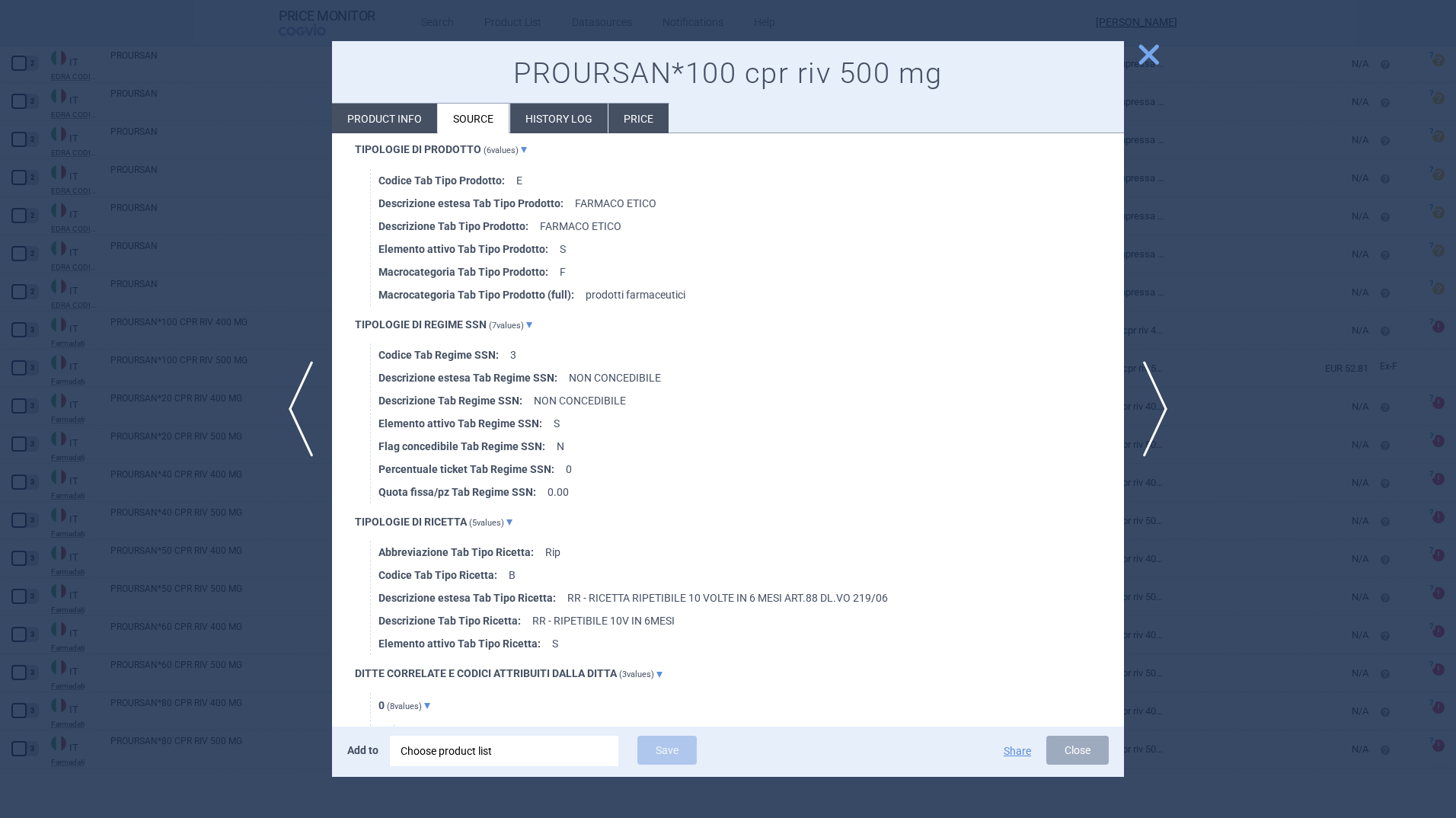
scroll to position [3121, 0]
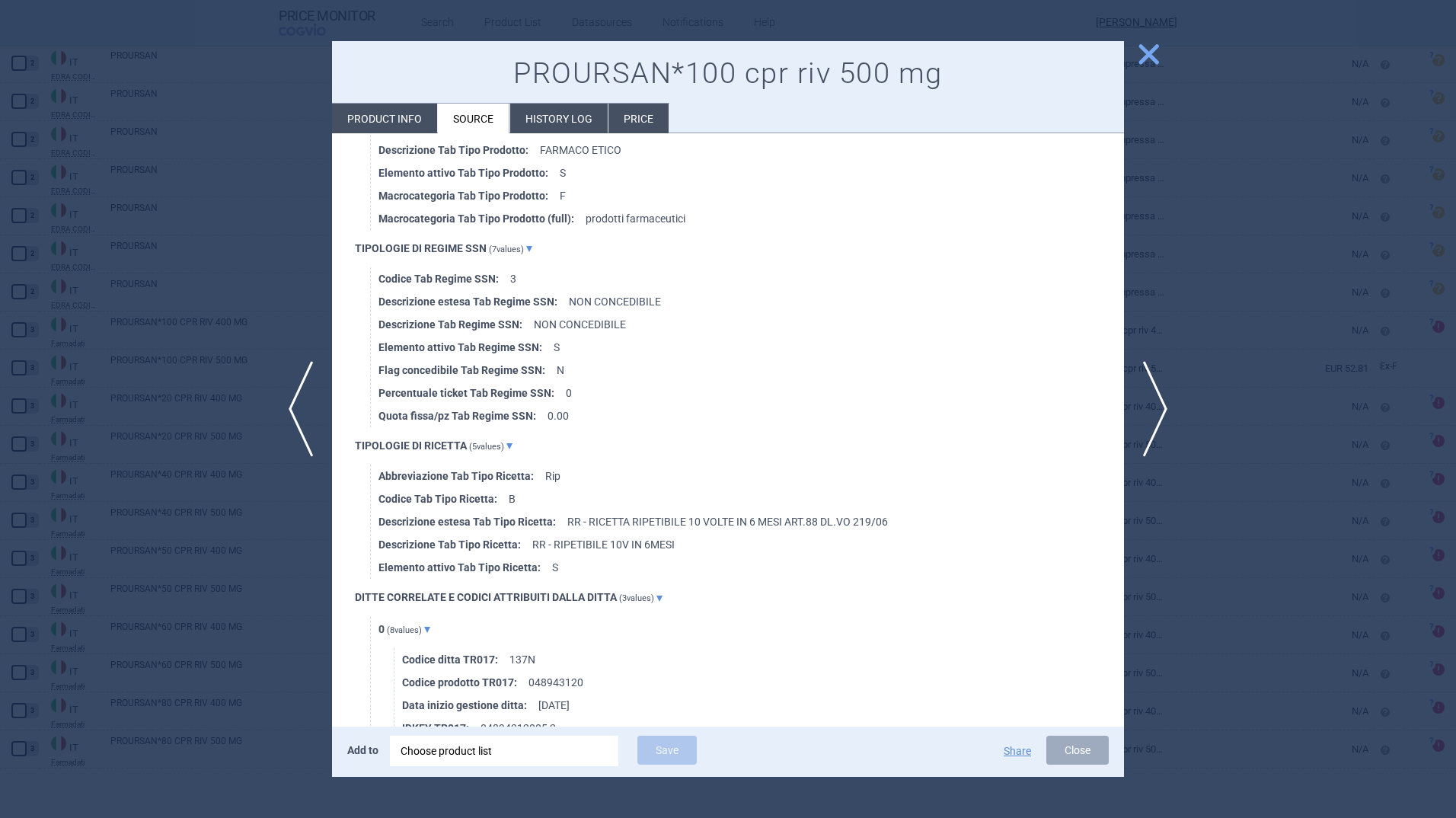
click at [1151, 49] on span "close" at bounding box center [1149, 54] width 27 height 27
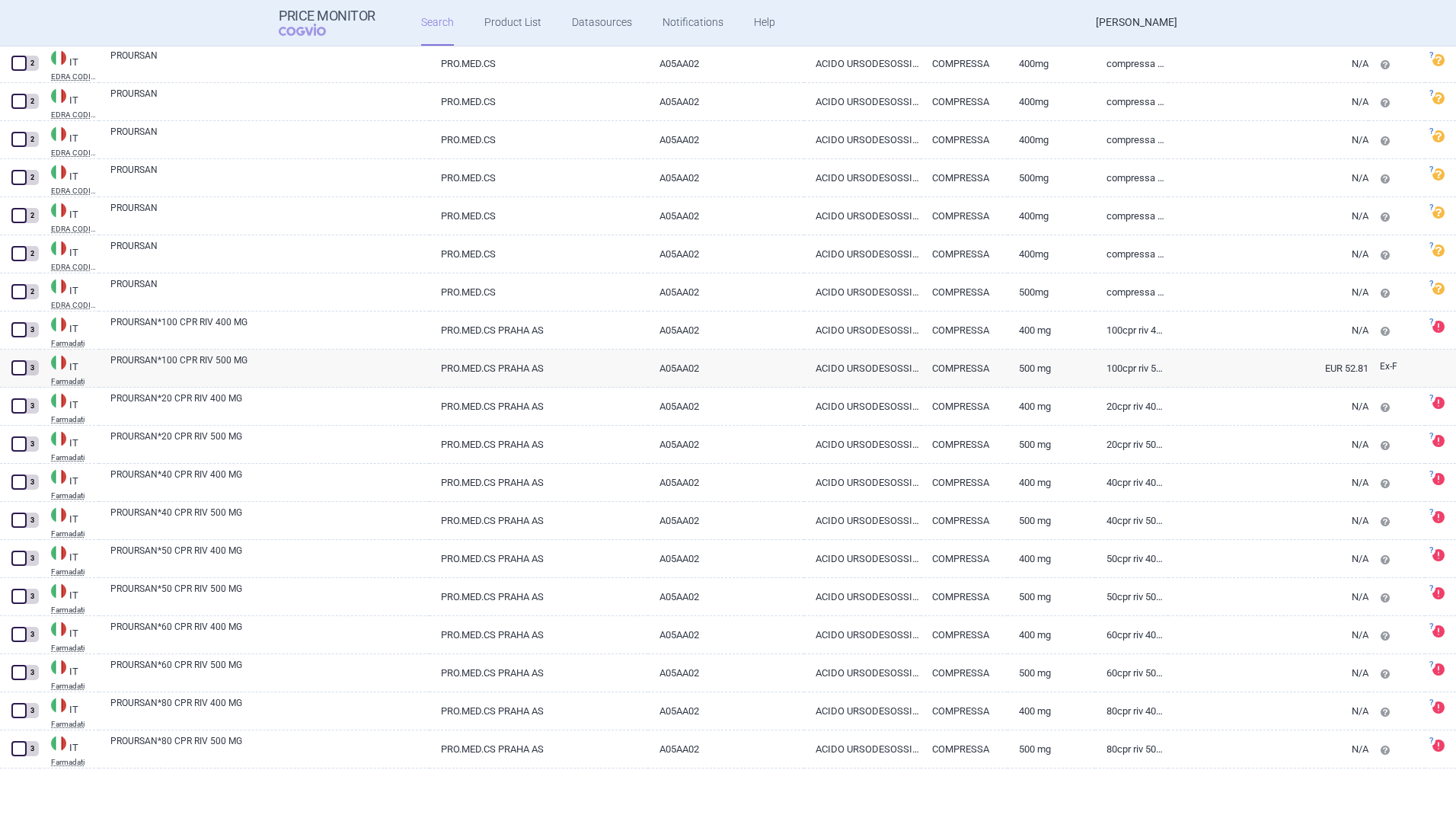
click at [1133, 21] on link "[PERSON_NAME]" at bounding box center [1137, 23] width 81 height 45
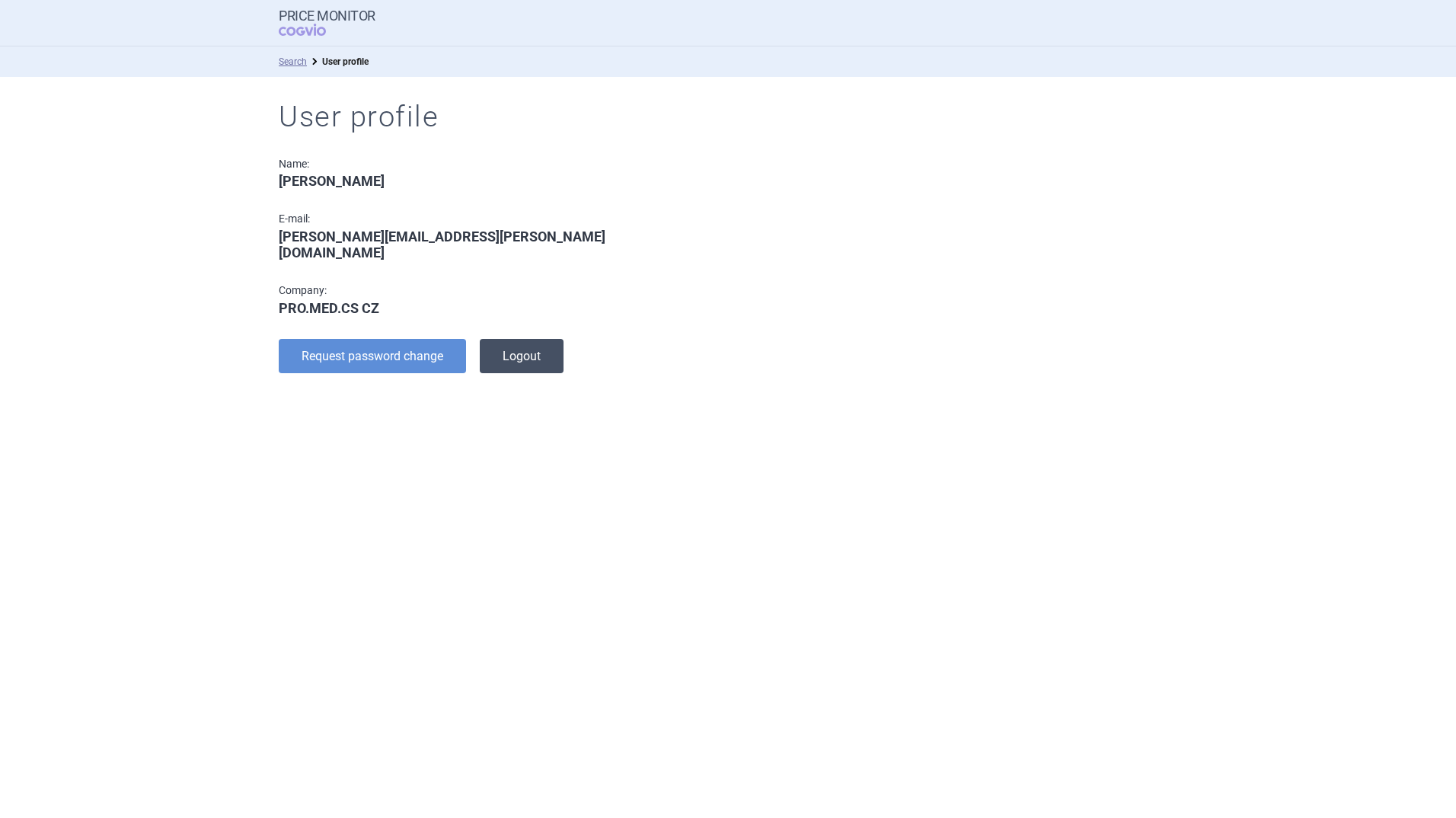
click at [535, 339] on button "Logout" at bounding box center [521, 356] width 84 height 35
